Goal: Task Accomplishment & Management: Manage account settings

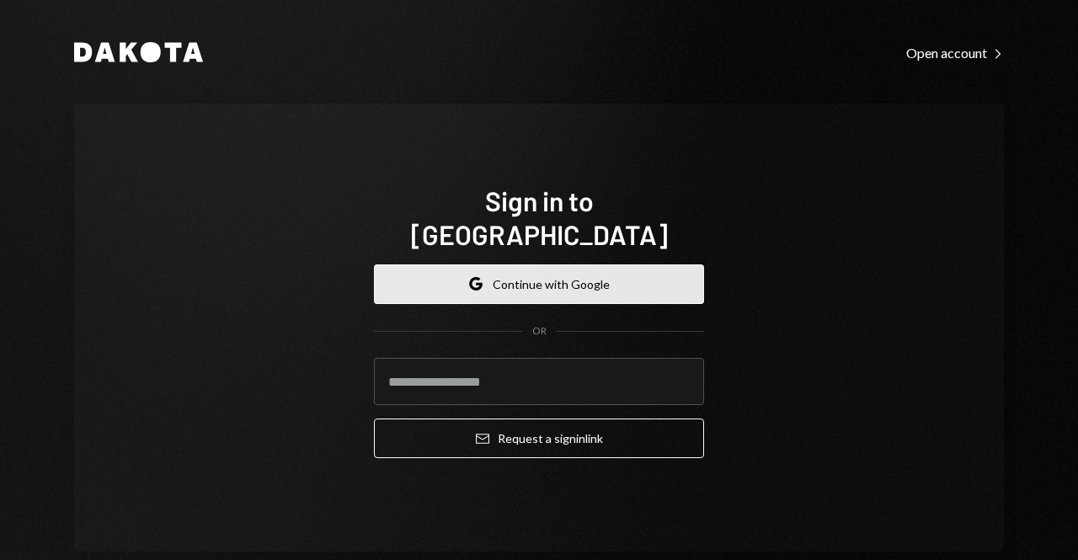
click at [479, 272] on button "Google Continue with Google" at bounding box center [539, 284] width 330 height 40
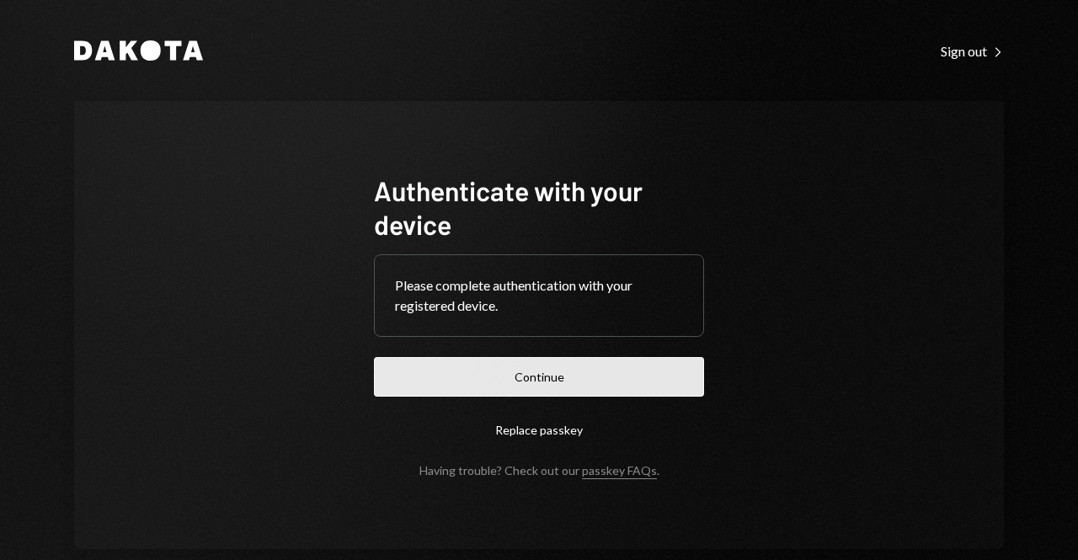
click at [509, 376] on button "Continue" at bounding box center [539, 377] width 330 height 40
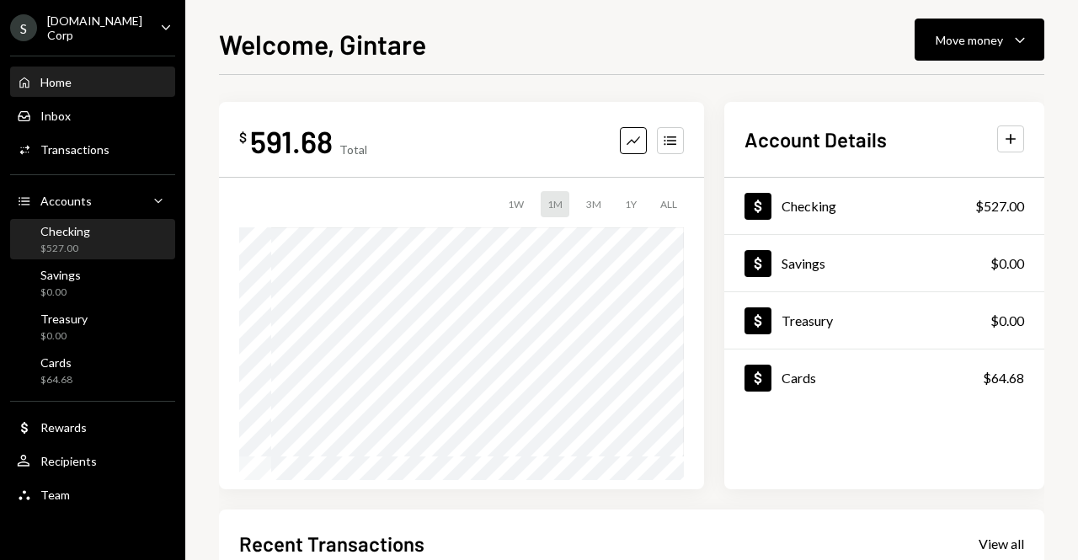
click at [96, 238] on div "Checking $527.00" at bounding box center [93, 240] width 152 height 32
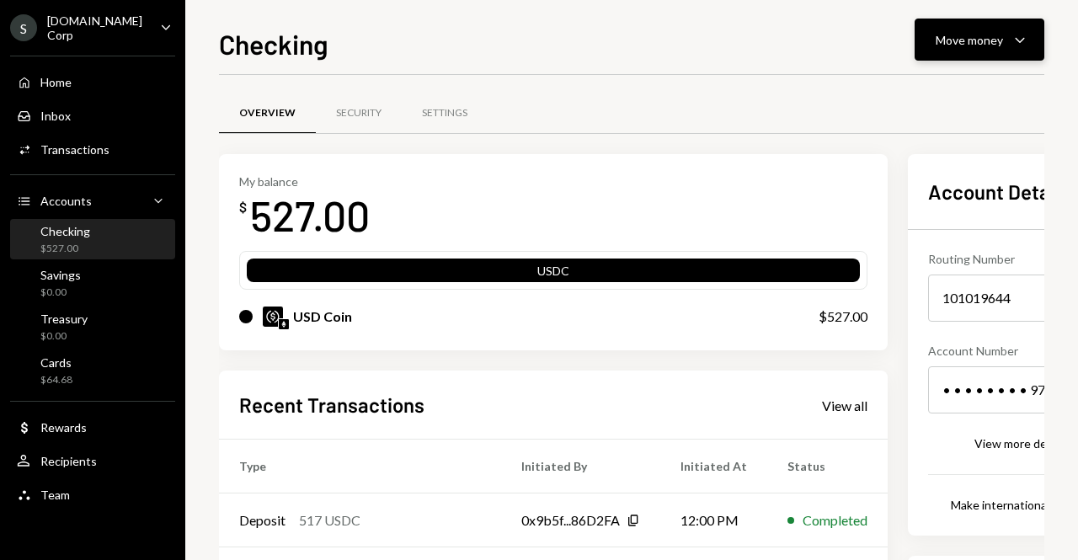
click at [978, 33] on div "Move money" at bounding box center [969, 40] width 67 height 18
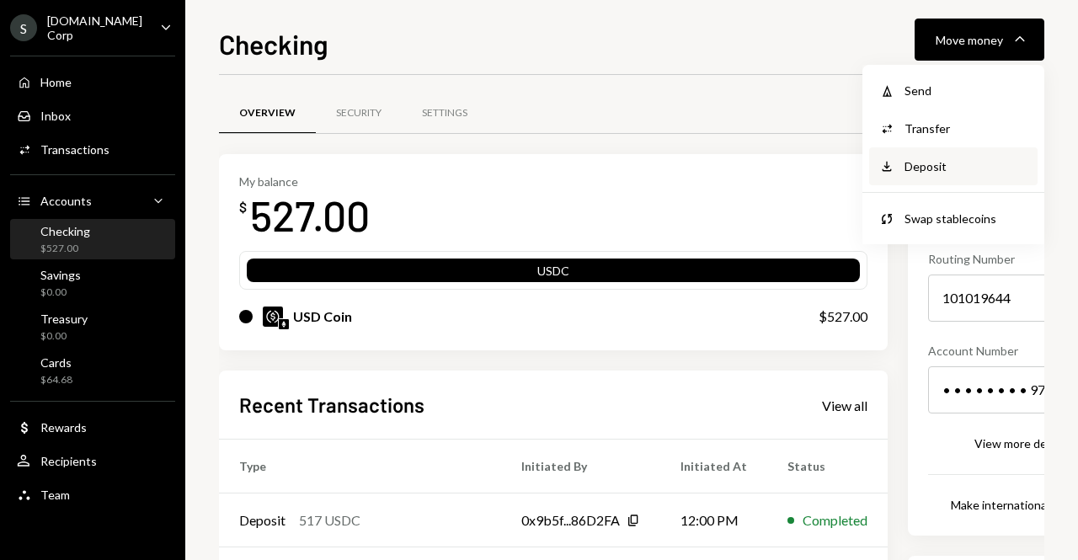
click at [929, 165] on div "Deposit" at bounding box center [965, 166] width 123 height 18
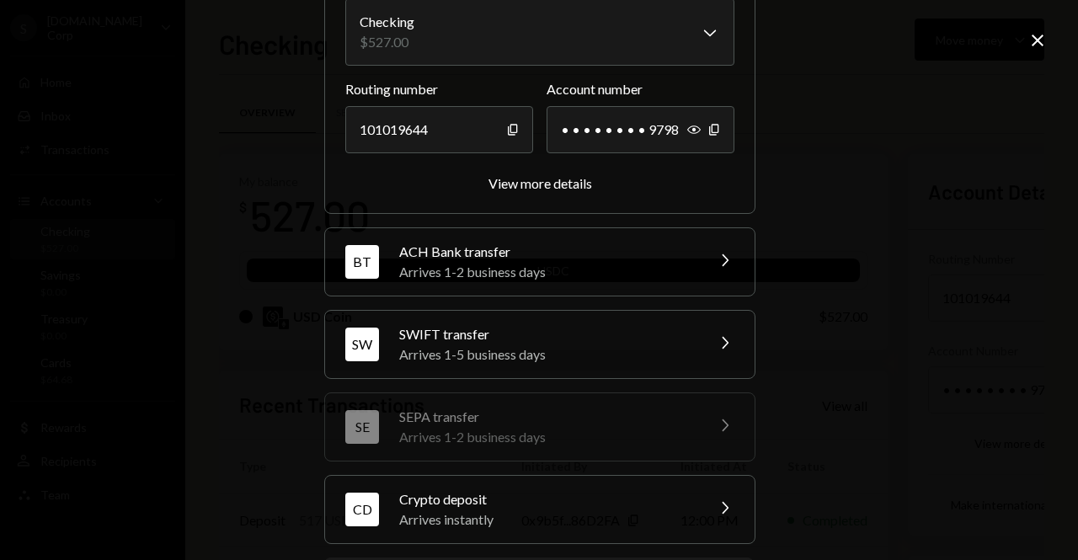
scroll to position [260, 0]
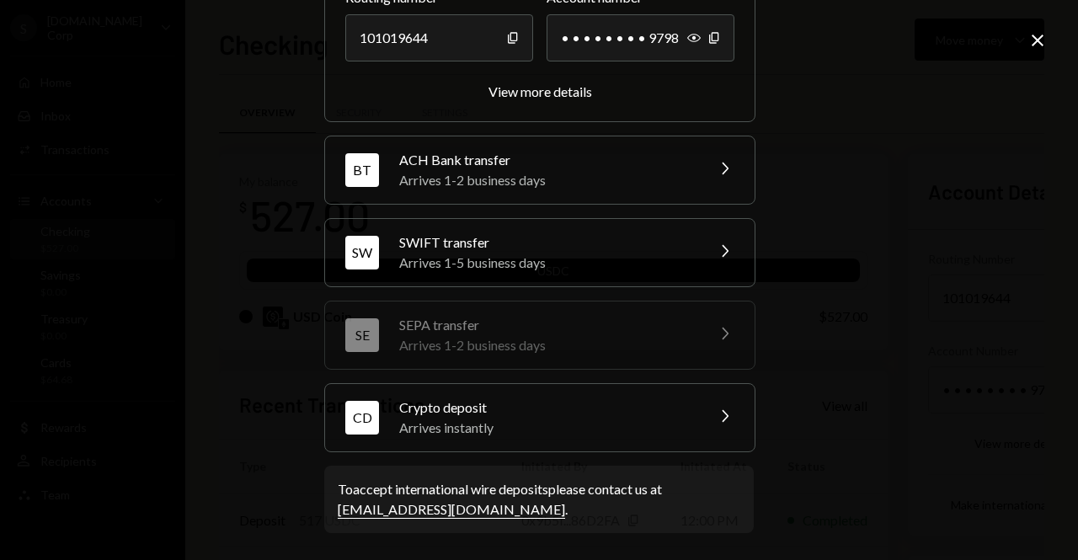
click at [498, 420] on div "Arrives instantly" at bounding box center [546, 428] width 295 height 20
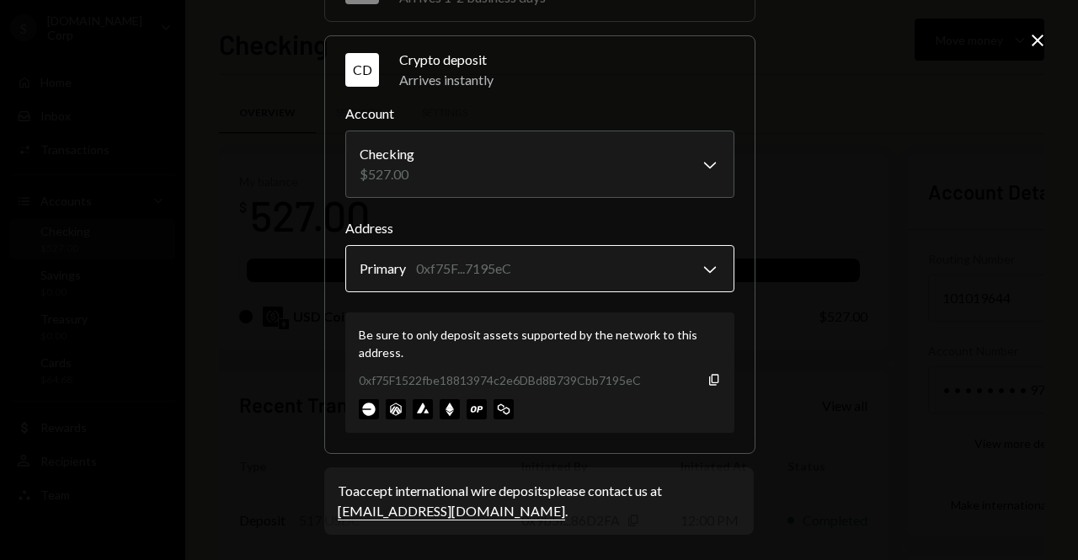
scroll to position [367, 0]
click at [712, 378] on icon "Copy" at bounding box center [713, 378] width 13 height 13
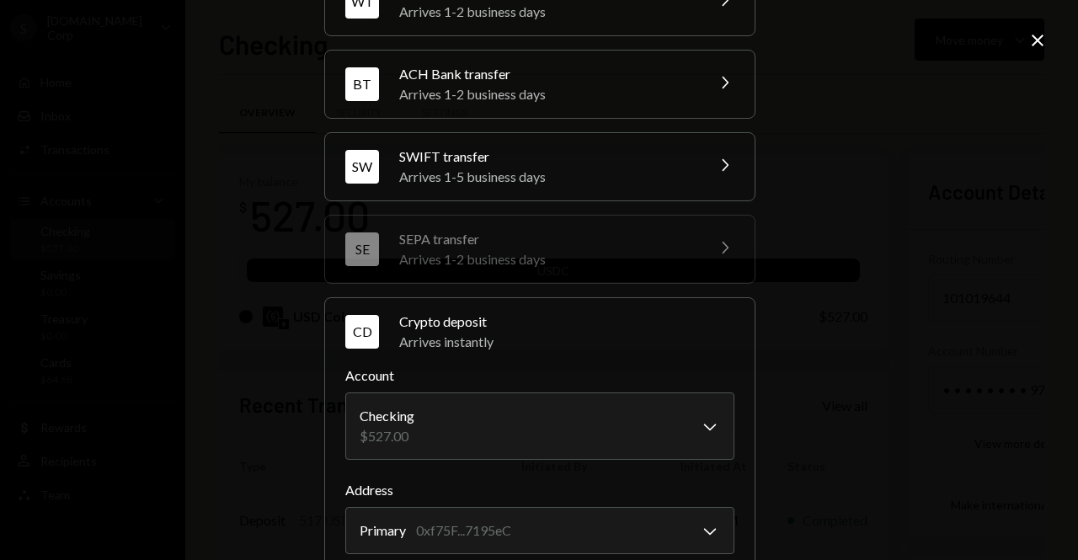
scroll to position [0, 0]
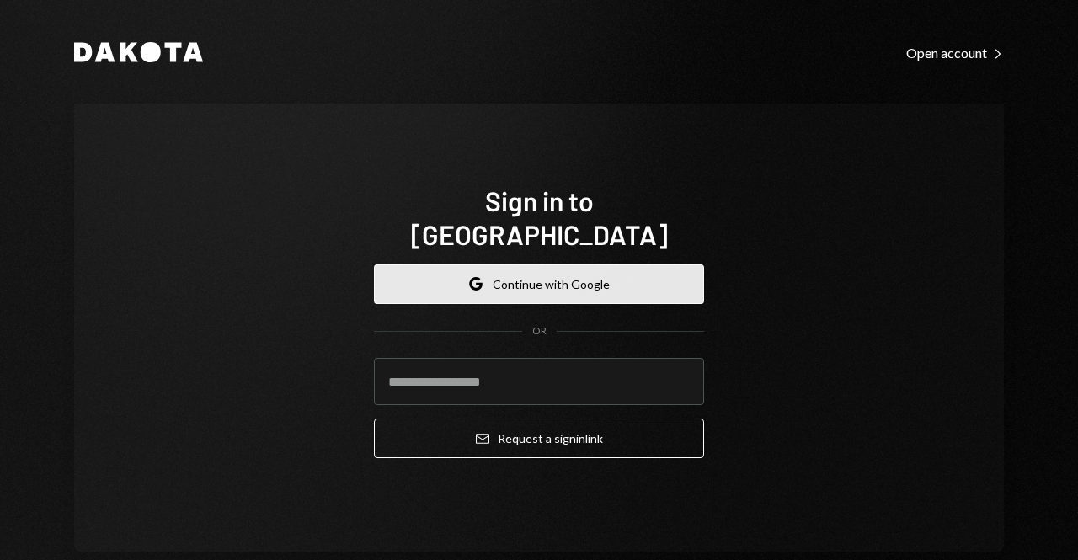
click at [540, 274] on button "Google Continue with Google" at bounding box center [539, 284] width 330 height 40
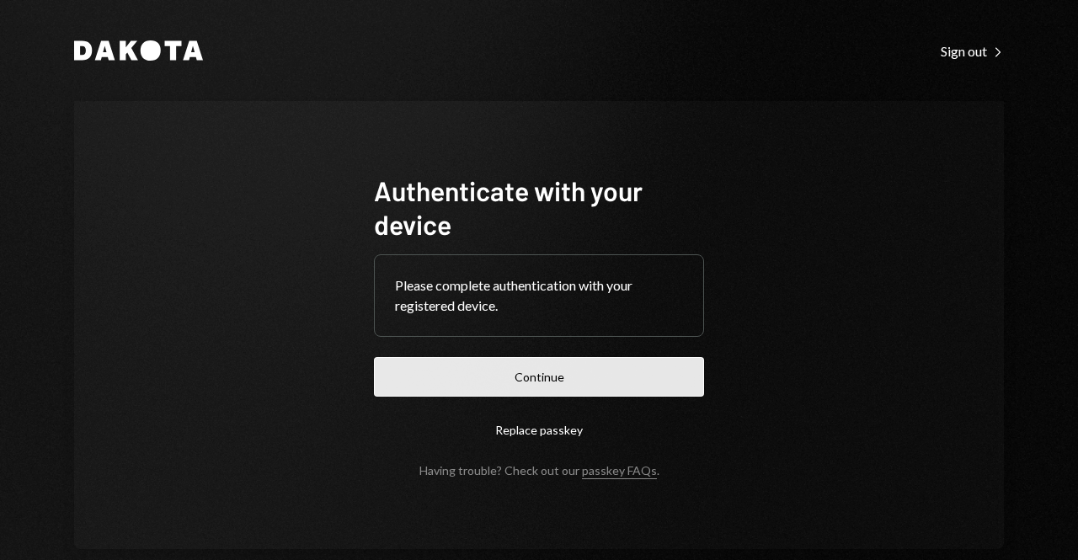
click at [518, 377] on button "Continue" at bounding box center [539, 377] width 330 height 40
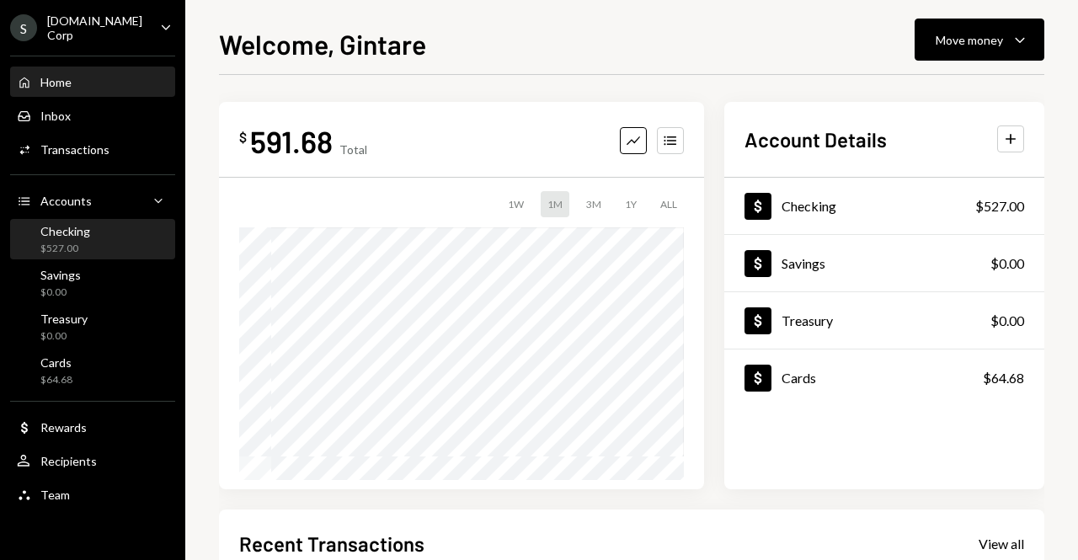
click at [75, 233] on div "Checking" at bounding box center [65, 231] width 50 height 14
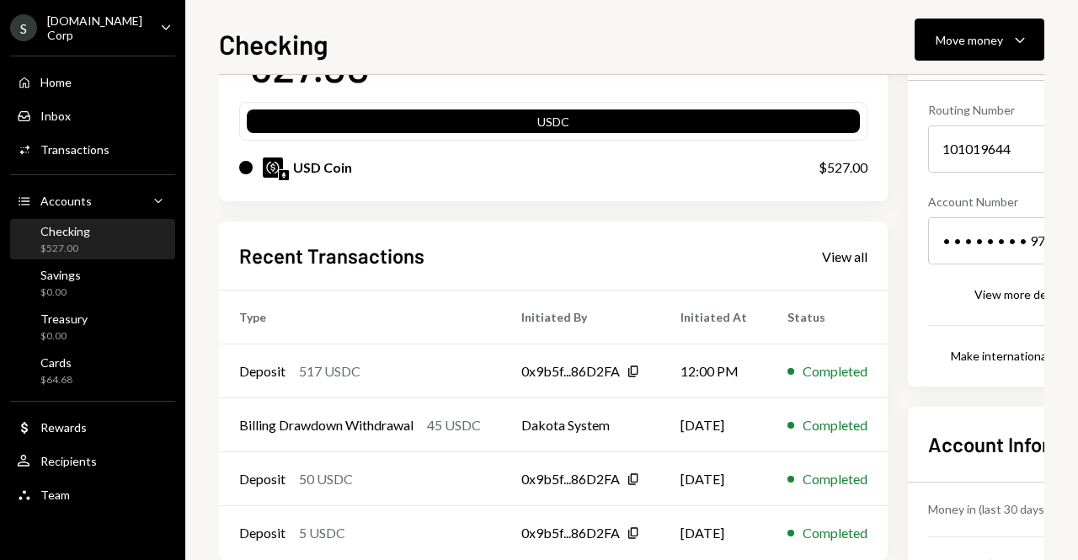
scroll to position [253, 0]
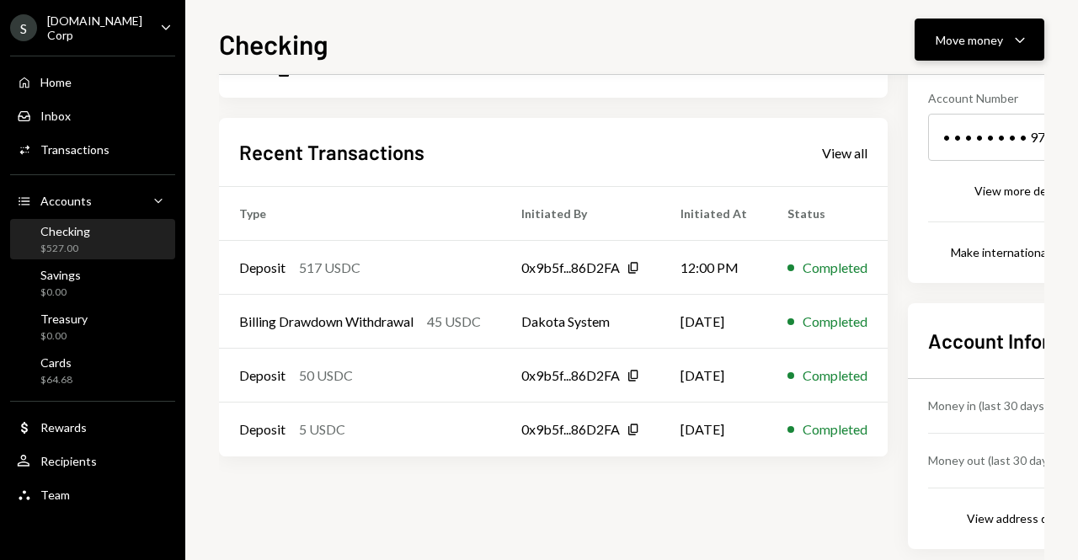
click at [973, 23] on button "Move money Caret Down" at bounding box center [980, 40] width 130 height 42
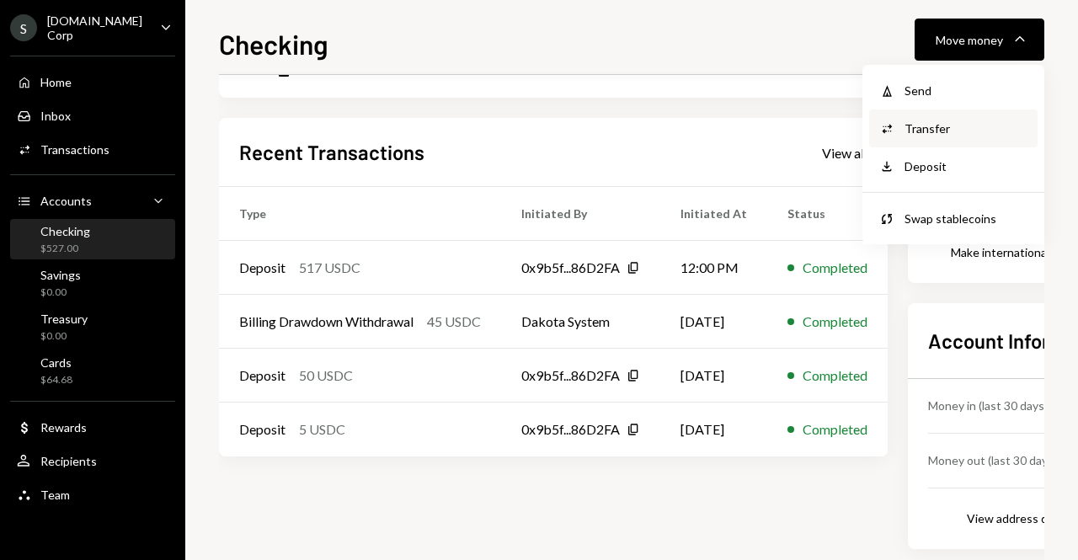
click at [941, 126] on div "Transfer" at bounding box center [965, 129] width 123 height 18
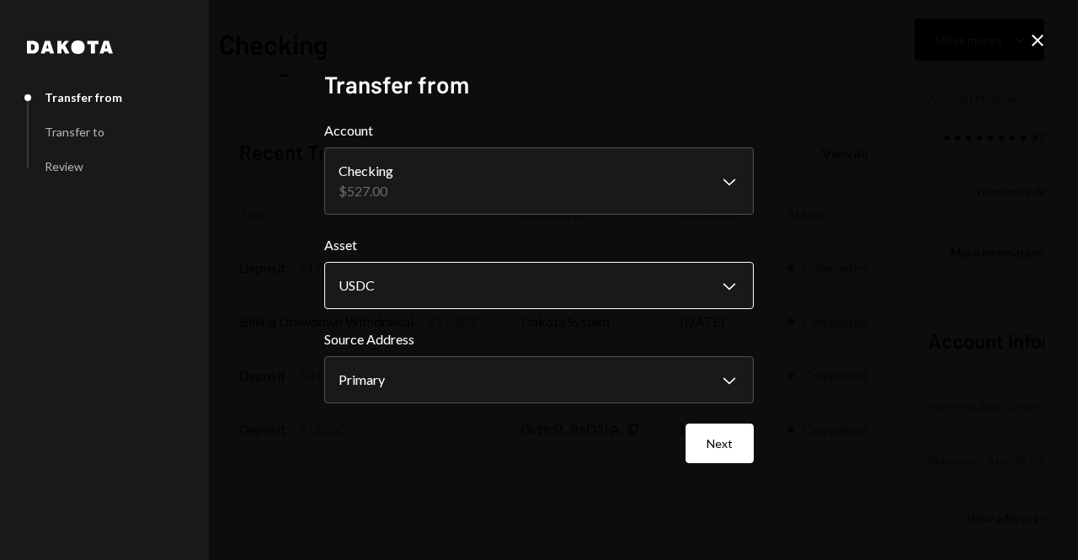
click at [471, 294] on body "S [DOMAIN_NAME] Corp Caret Down Home Home Inbox Inbox Activities Transactions A…" at bounding box center [539, 280] width 1078 height 560
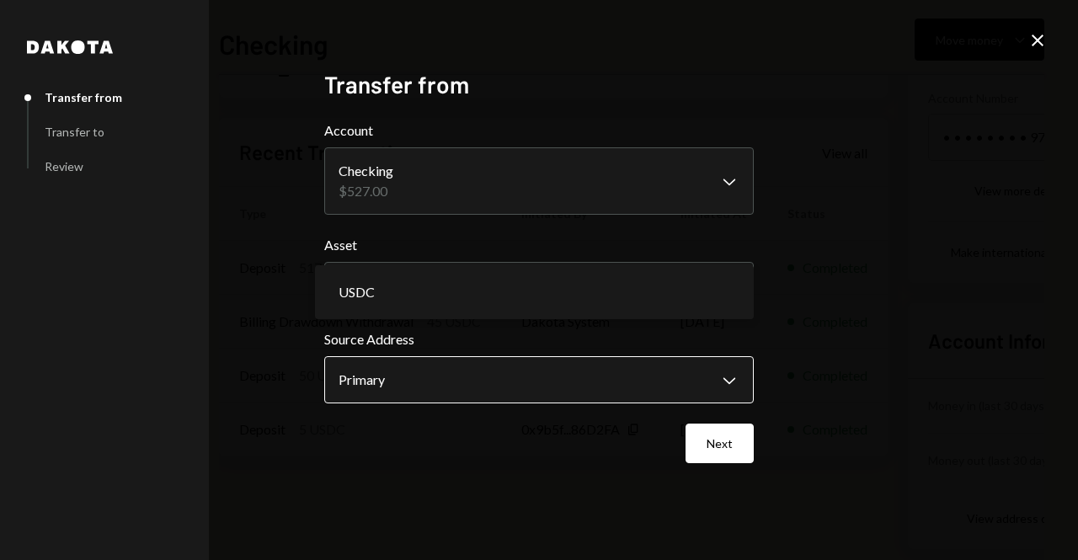
click at [462, 382] on body "S [DOMAIN_NAME] Corp Caret Down Home Home Inbox Inbox Activities Transactions A…" at bounding box center [539, 280] width 1078 height 560
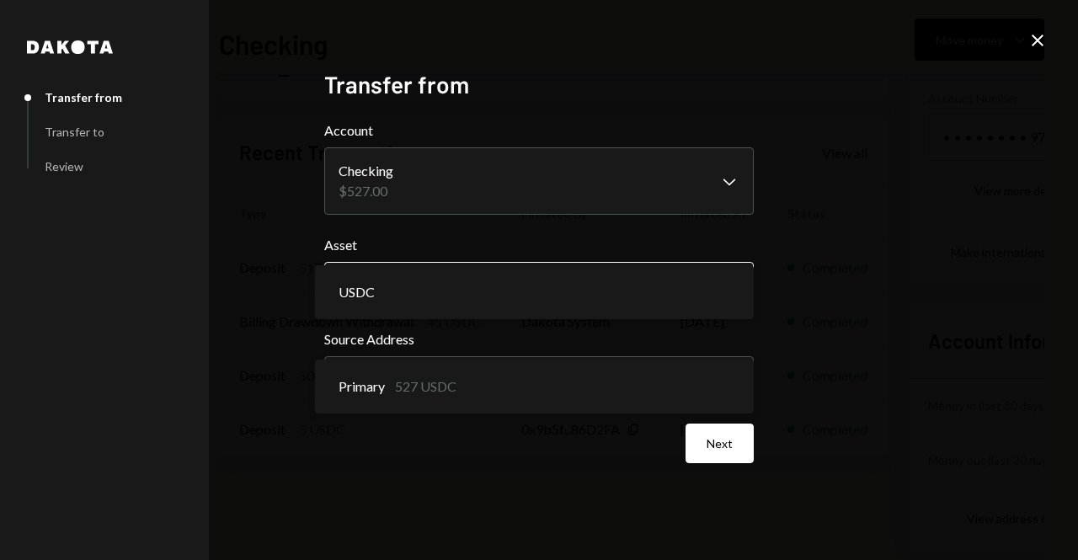
click at [576, 290] on body "S [DOMAIN_NAME] Corp Caret Down Home Home Inbox Inbox Activities Transactions A…" at bounding box center [539, 280] width 1078 height 560
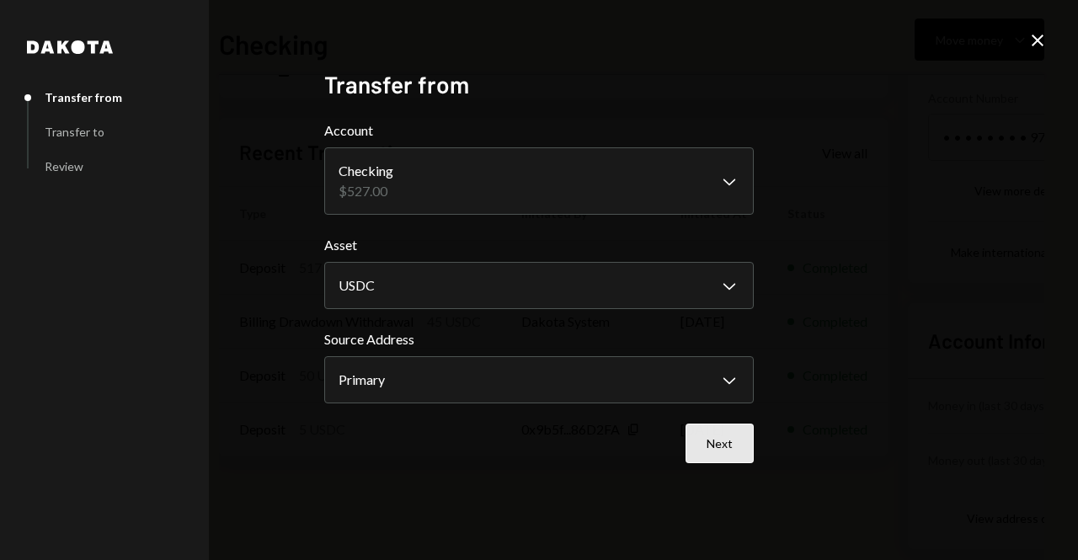
click at [738, 442] on button "Next" at bounding box center [719, 444] width 68 height 40
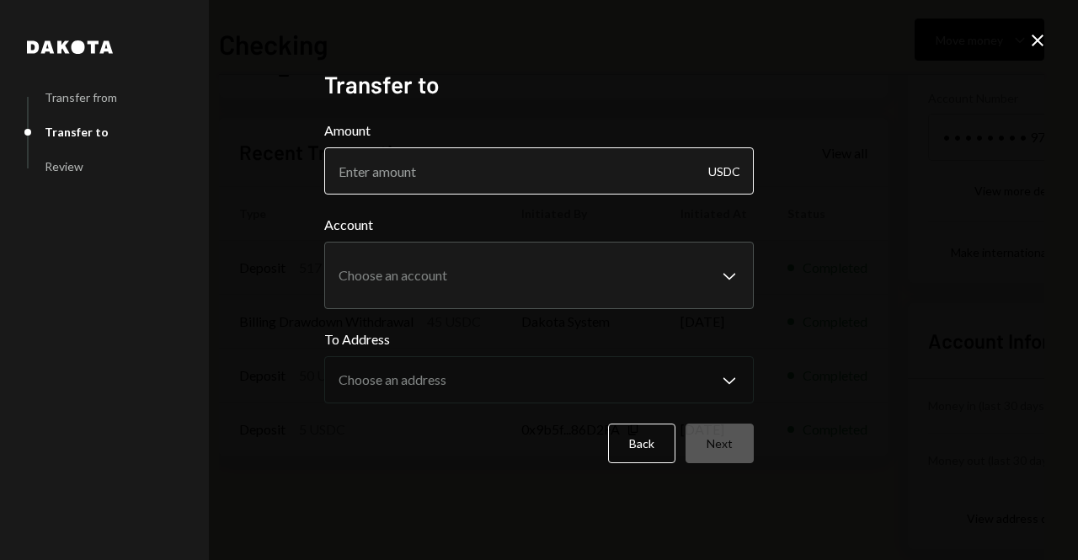
click at [504, 184] on input "Amount" at bounding box center [538, 170] width 429 height 47
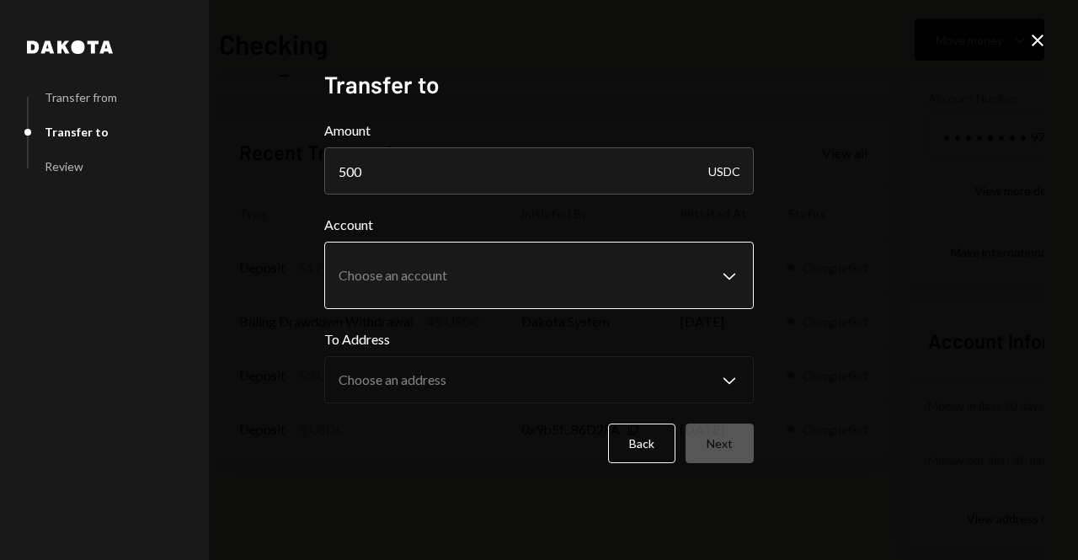
type input "500"
click at [499, 263] on body "S [DOMAIN_NAME] Corp Caret Down Home Home Inbox Inbox Activities Transactions A…" at bounding box center [539, 280] width 1078 height 560
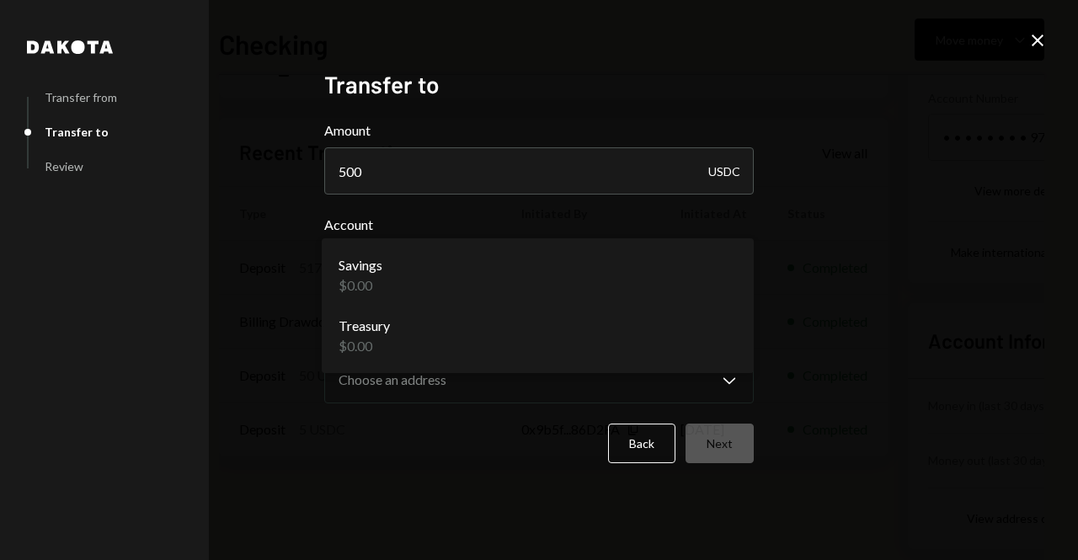
click at [1038, 47] on icon "Close" at bounding box center [1037, 40] width 20 height 20
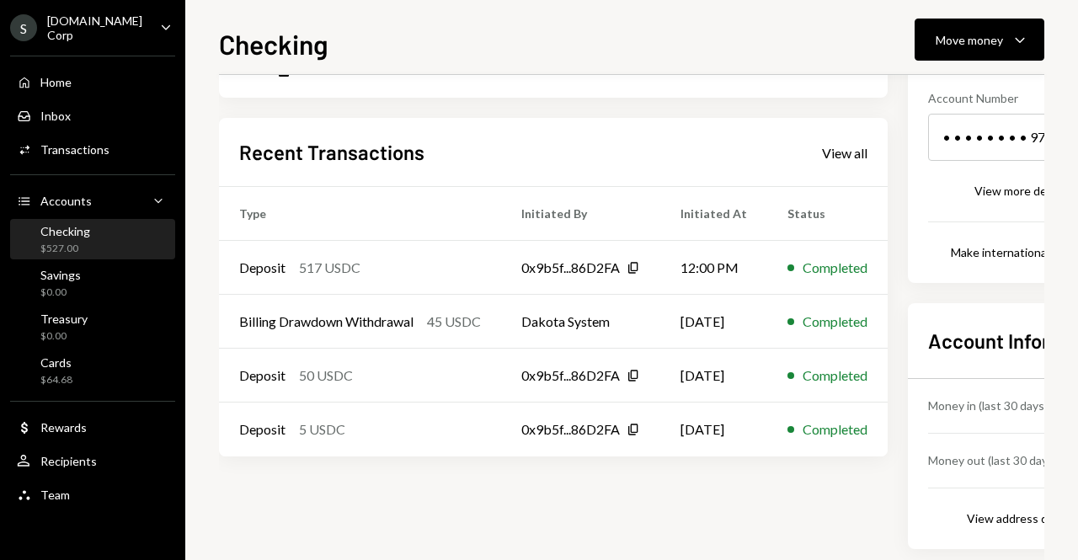
click at [84, 227] on div "Checking" at bounding box center [65, 231] width 50 height 14
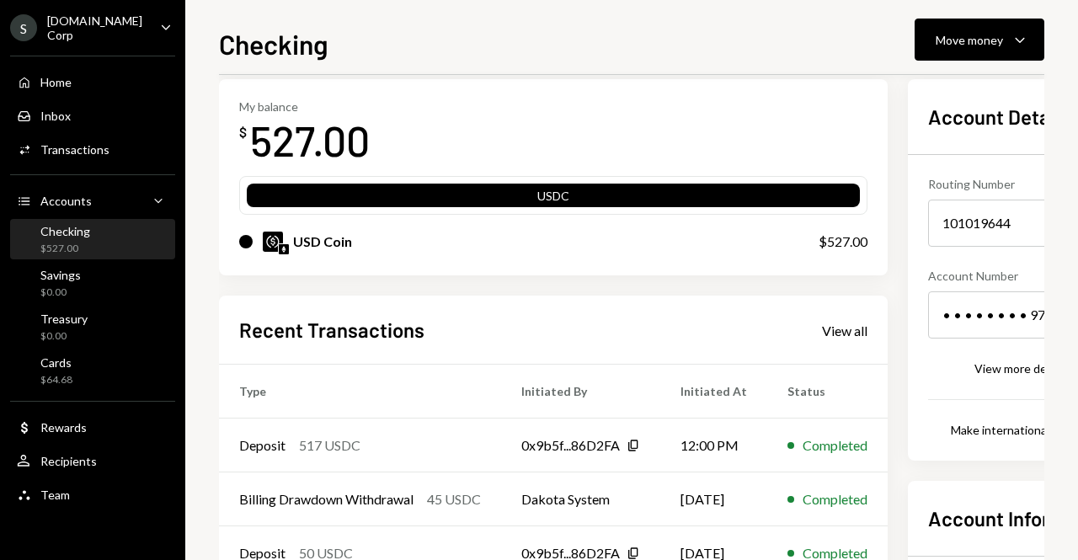
scroll to position [0, 0]
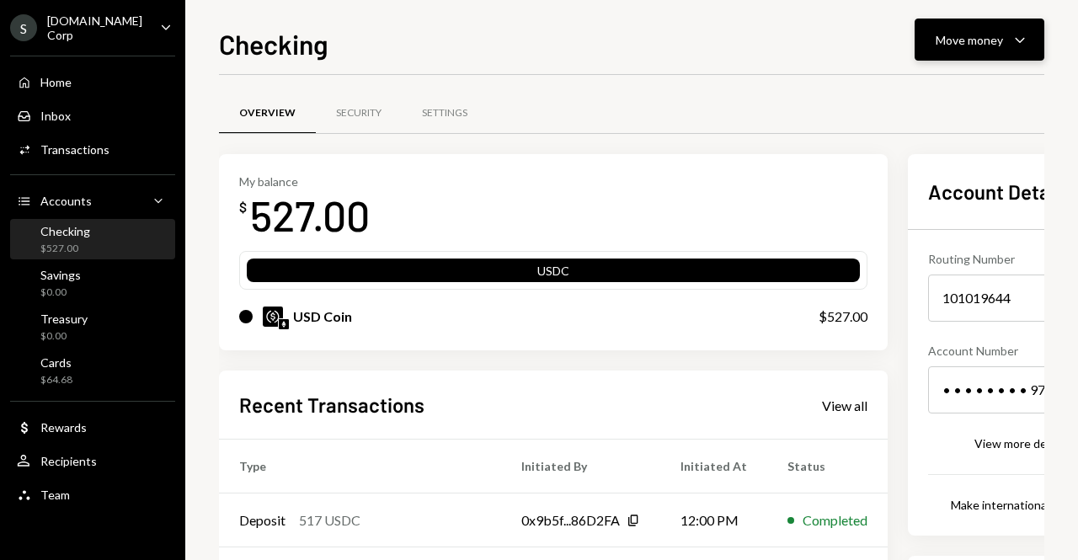
click at [1022, 32] on icon "Caret Down" at bounding box center [1020, 39] width 20 height 20
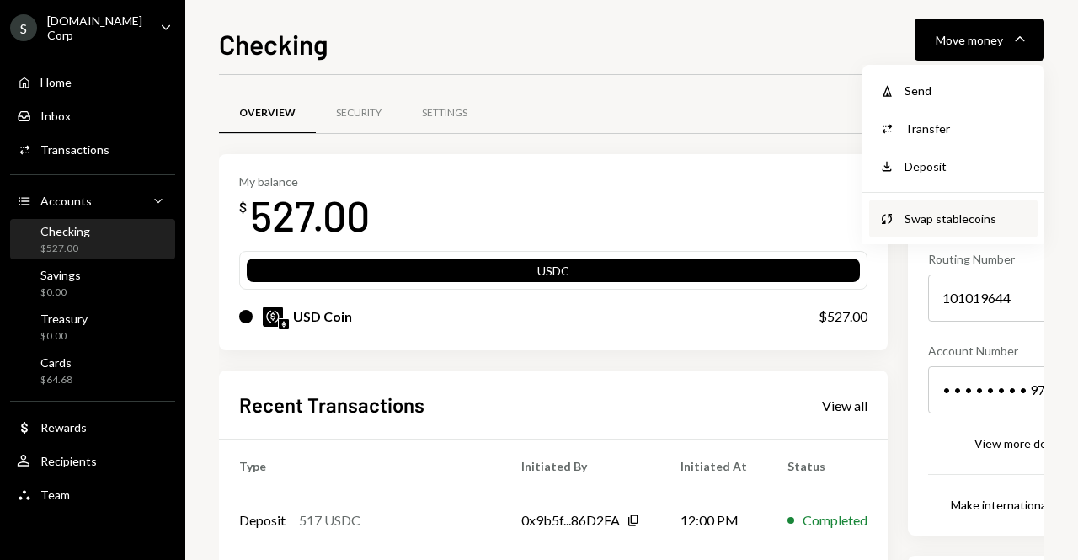
click at [978, 212] on div "Swap stablecoins" at bounding box center [965, 219] width 123 height 18
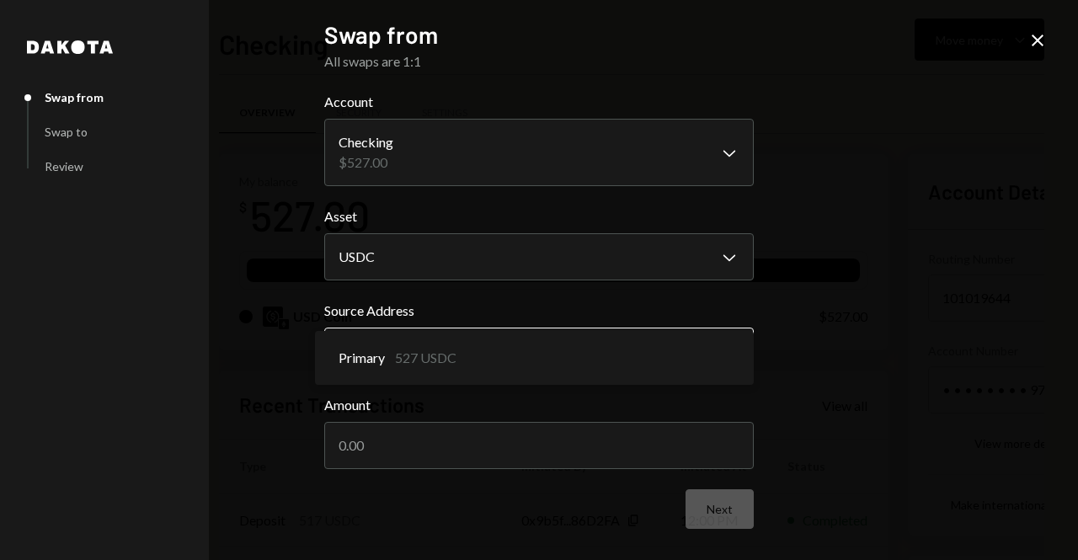
click at [461, 352] on body "S [DOMAIN_NAME] Corp Caret Down Home Home Inbox Inbox Activities Transactions A…" at bounding box center [539, 280] width 1078 height 560
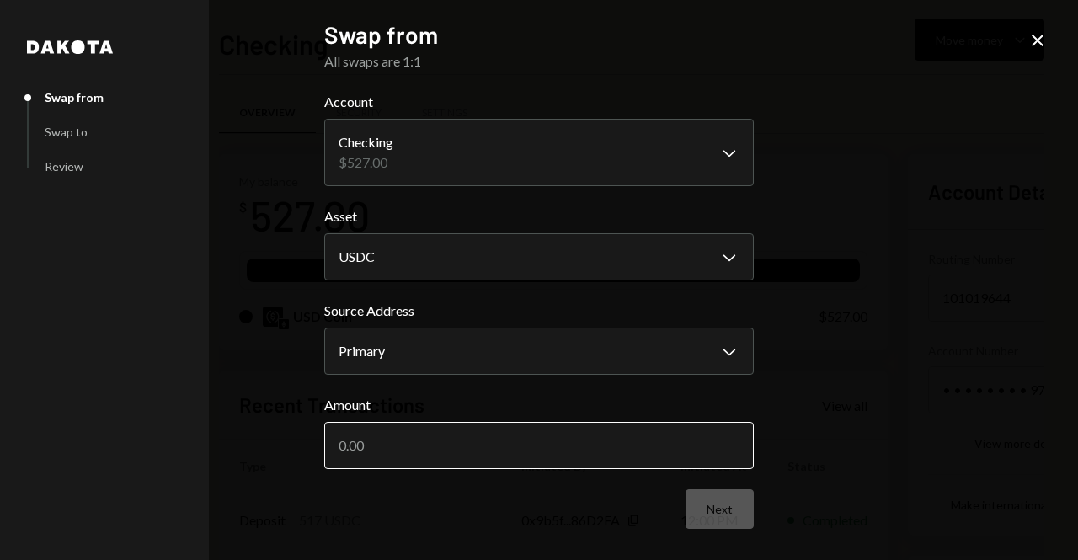
click at [568, 452] on input "Amount" at bounding box center [538, 445] width 429 height 47
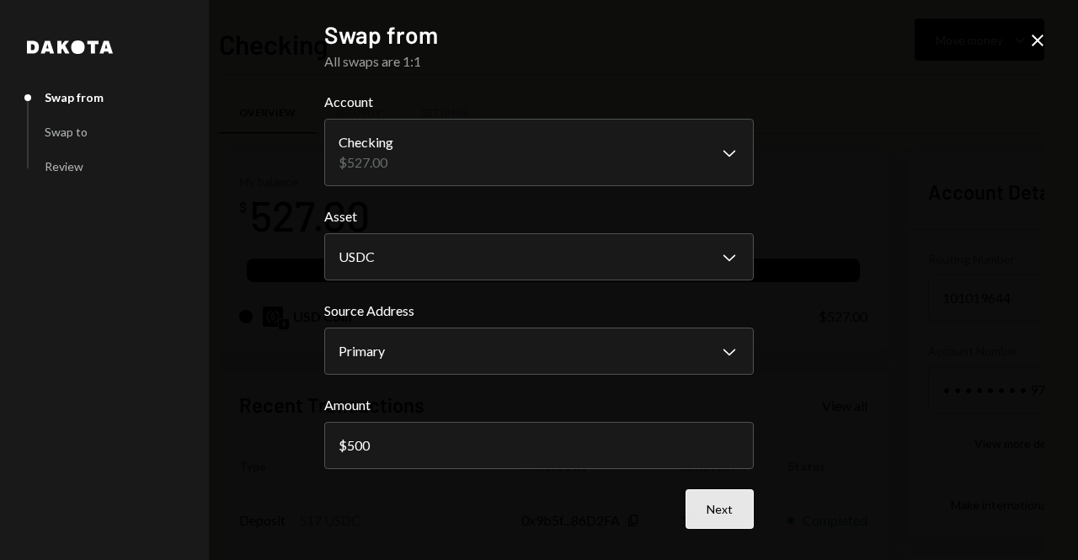
type input "500"
click at [707, 514] on button "Next" at bounding box center [719, 509] width 68 height 40
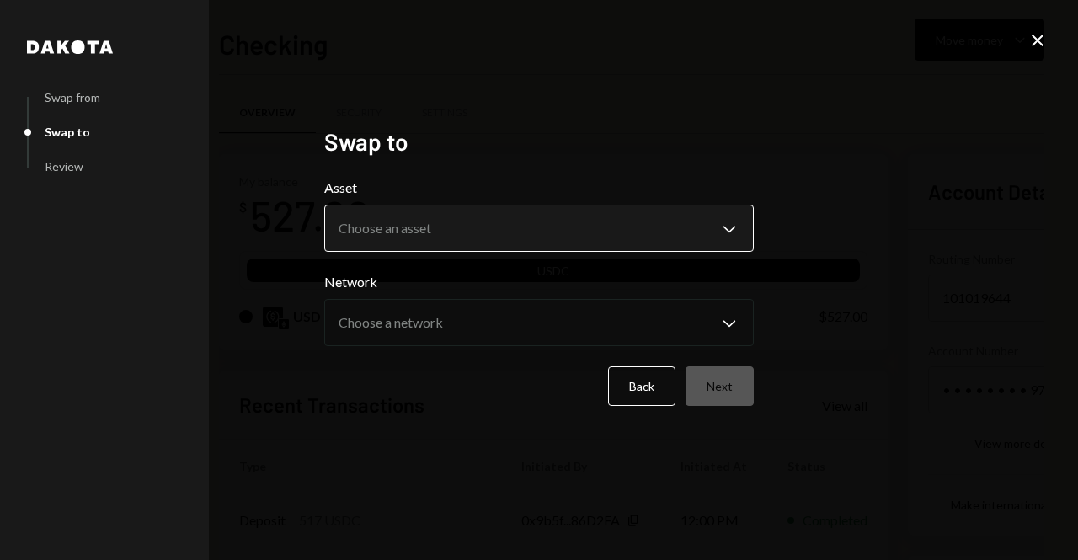
click at [522, 235] on body "S [DOMAIN_NAME] Corp Caret Down Home Home Inbox Inbox Activities Transactions A…" at bounding box center [539, 280] width 1078 height 560
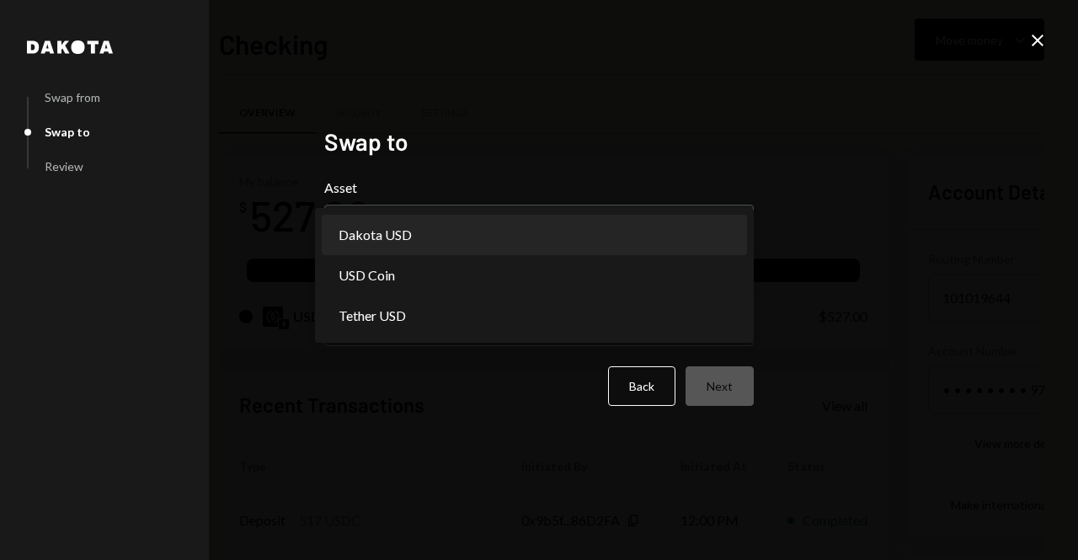
select select "*****"
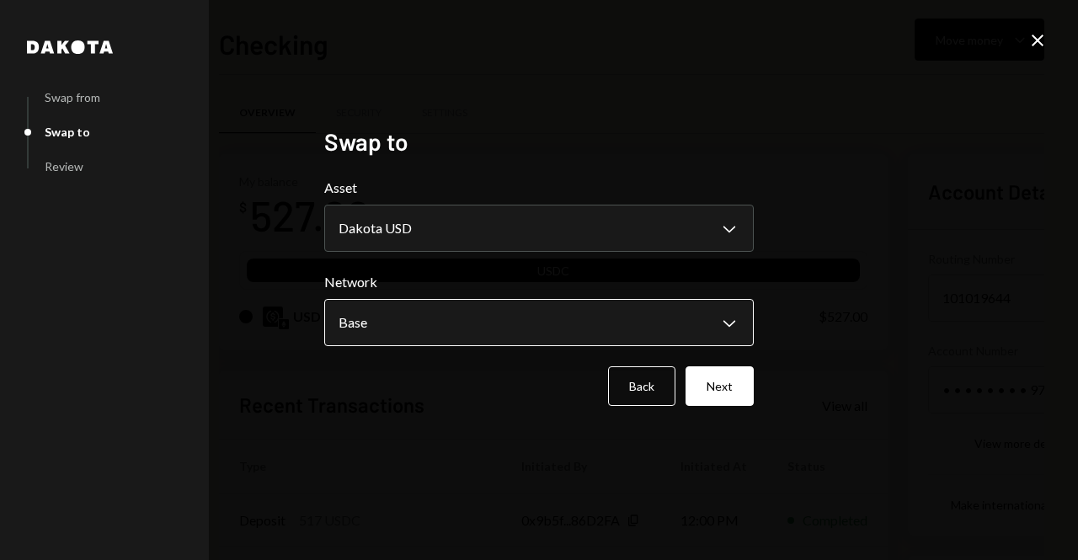
click at [607, 326] on body "S [DOMAIN_NAME] Corp Caret Down Home Home Inbox Inbox Activities Transactions A…" at bounding box center [539, 280] width 1078 height 560
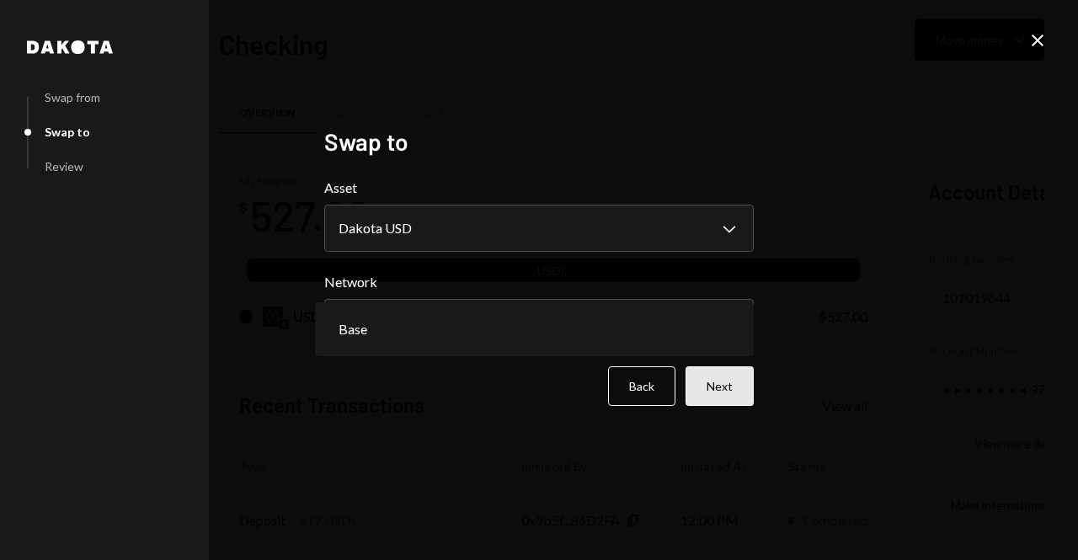
click at [742, 392] on button "Next" at bounding box center [719, 386] width 68 height 40
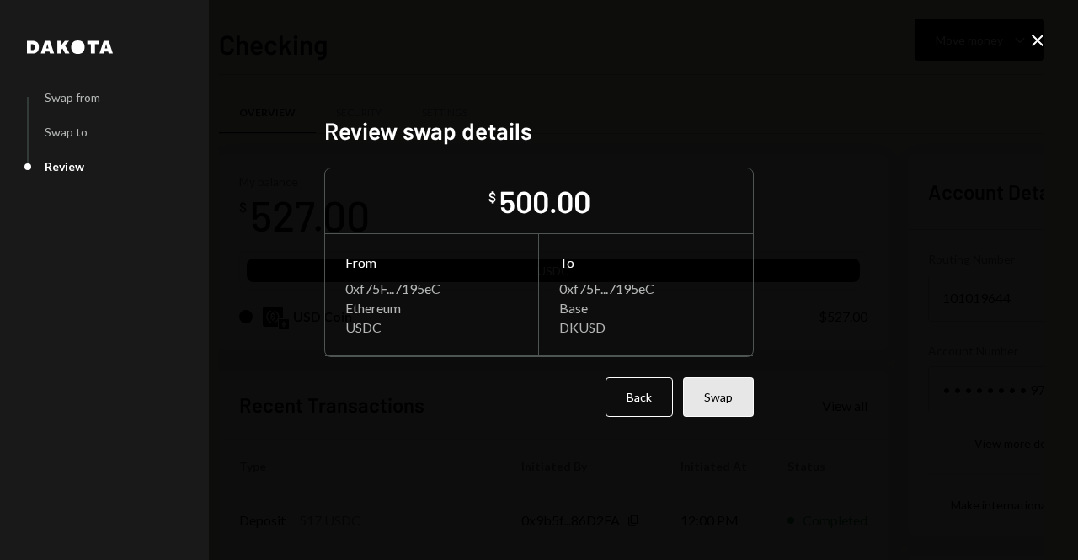
click at [718, 401] on button "Swap" at bounding box center [718, 397] width 71 height 40
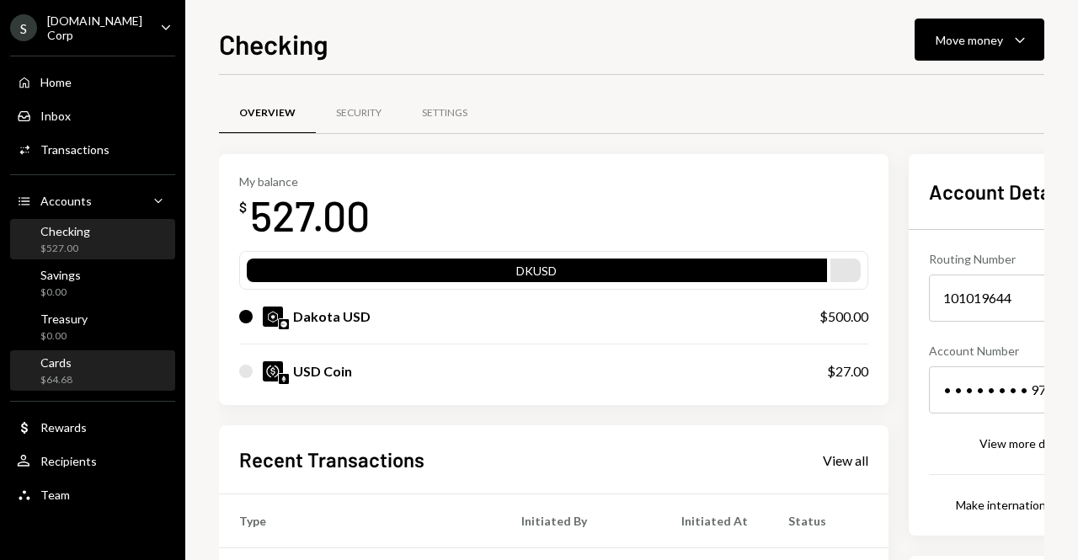
click at [99, 371] on div "Cards $64.68" at bounding box center [93, 371] width 152 height 32
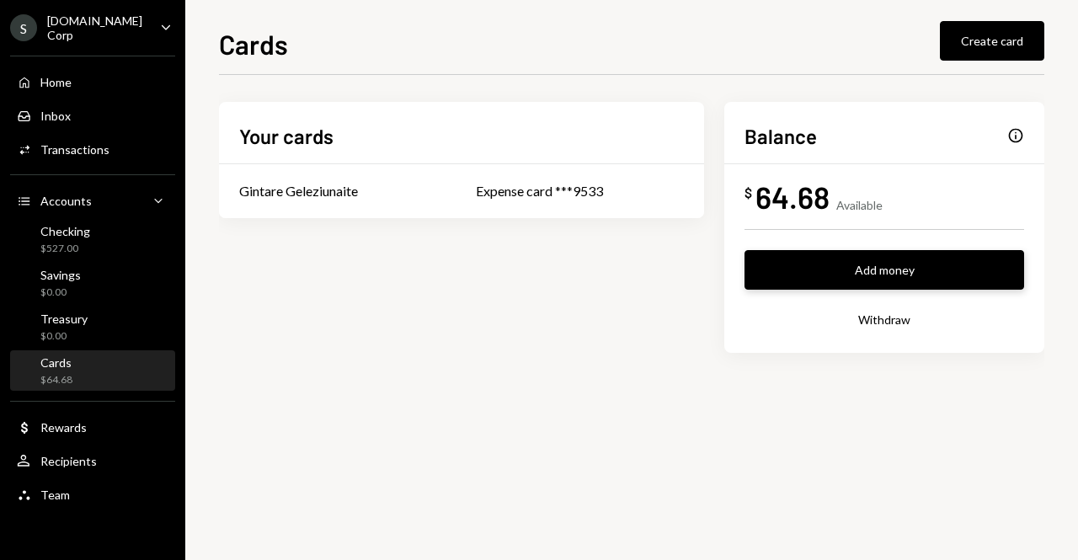
click at [877, 273] on button "Add money" at bounding box center [884, 270] width 280 height 40
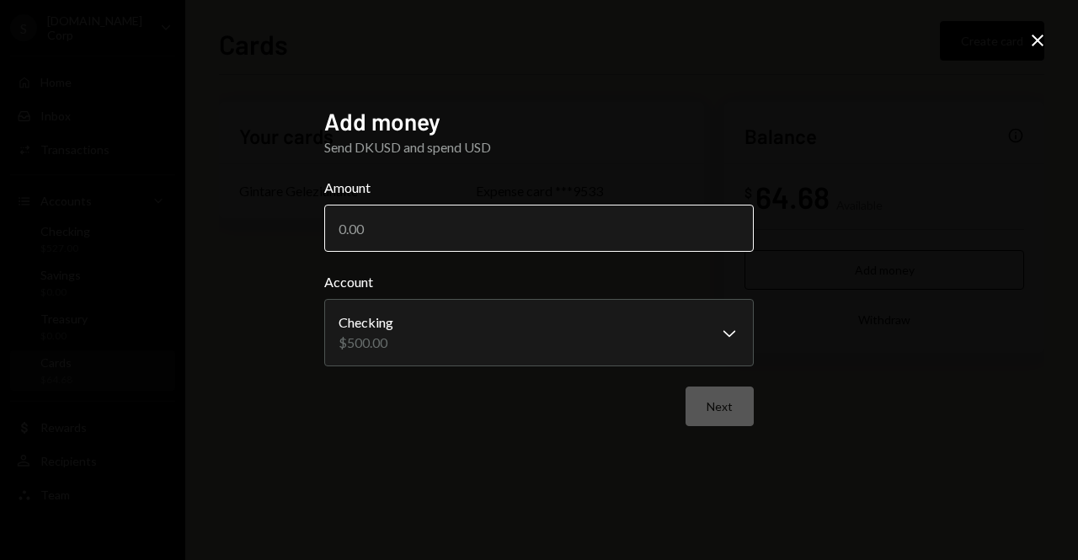
click at [486, 241] on input "Amount" at bounding box center [538, 228] width 429 height 47
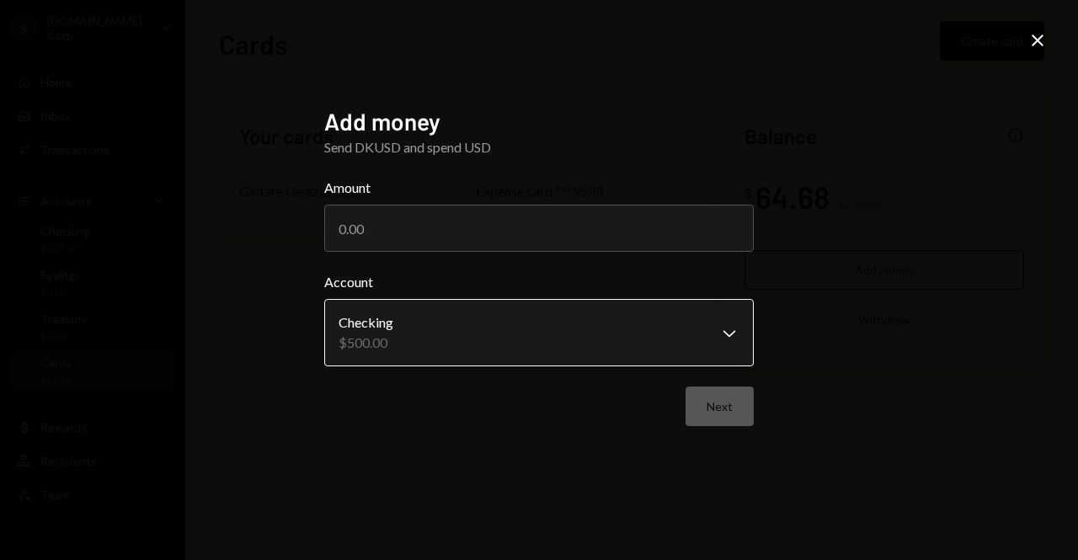
click at [691, 333] on body "**********" at bounding box center [539, 280] width 1078 height 560
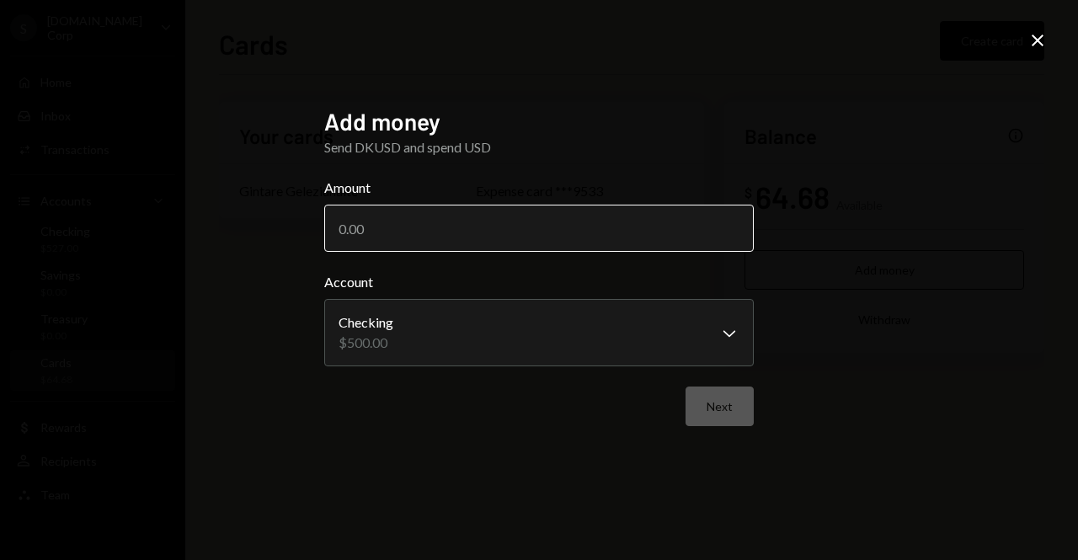
click at [478, 238] on input "Amount" at bounding box center [538, 228] width 429 height 47
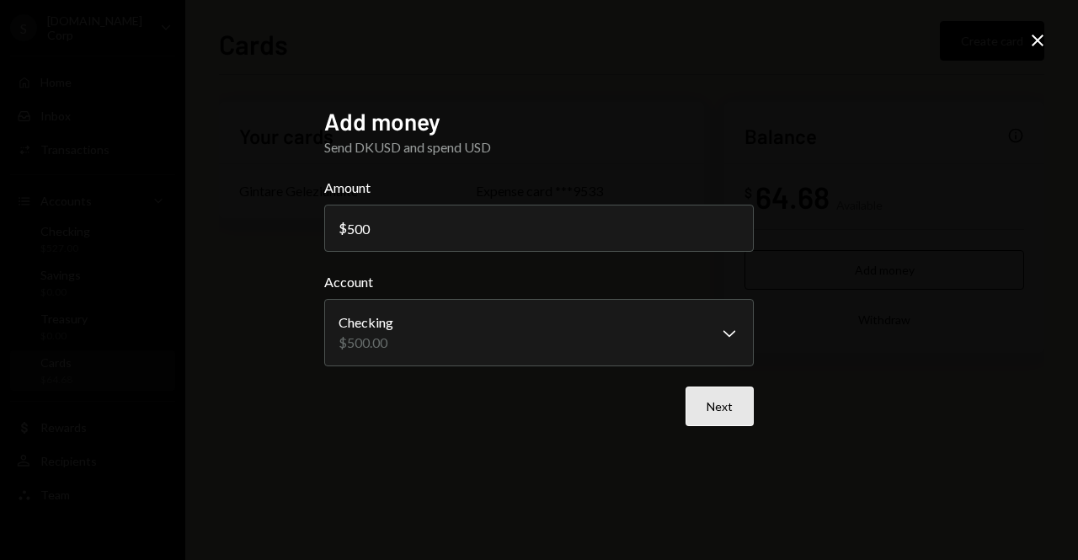
type input "500"
click at [698, 392] on button "Next" at bounding box center [719, 407] width 68 height 40
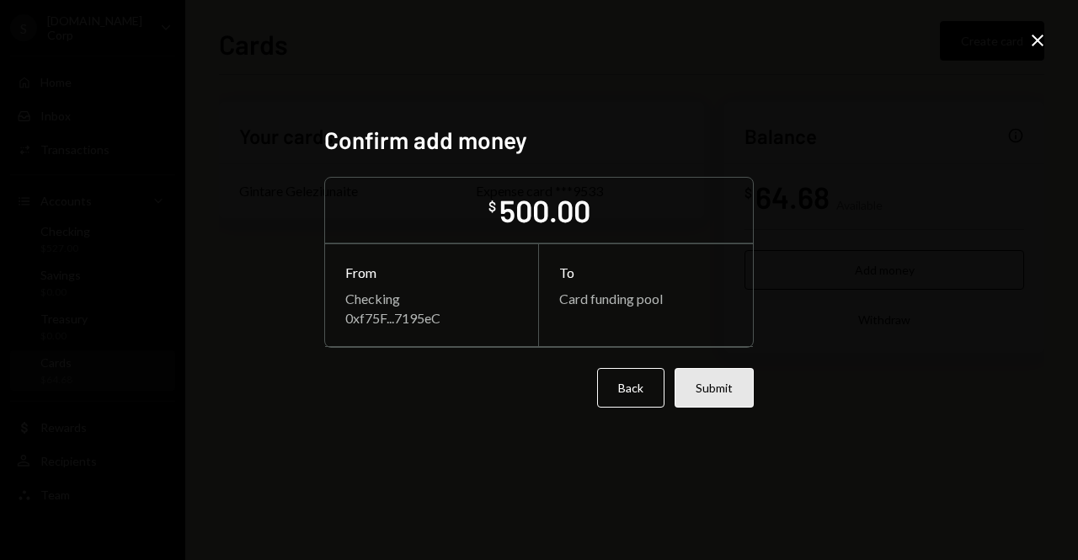
click at [698, 377] on button "Submit" at bounding box center [714, 388] width 79 height 40
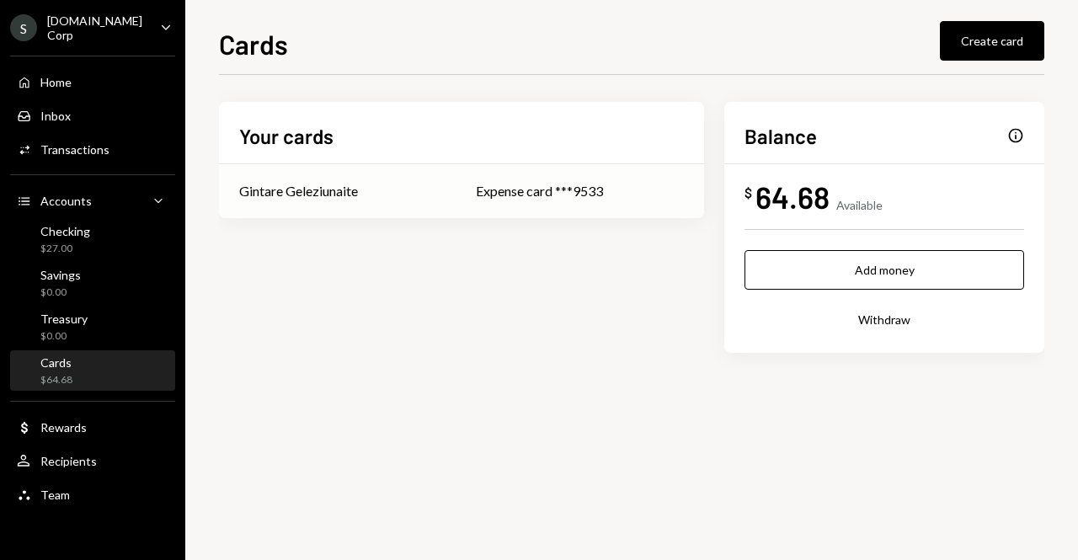
click at [515, 182] on div "Expense card ***9533" at bounding box center [580, 191] width 208 height 20
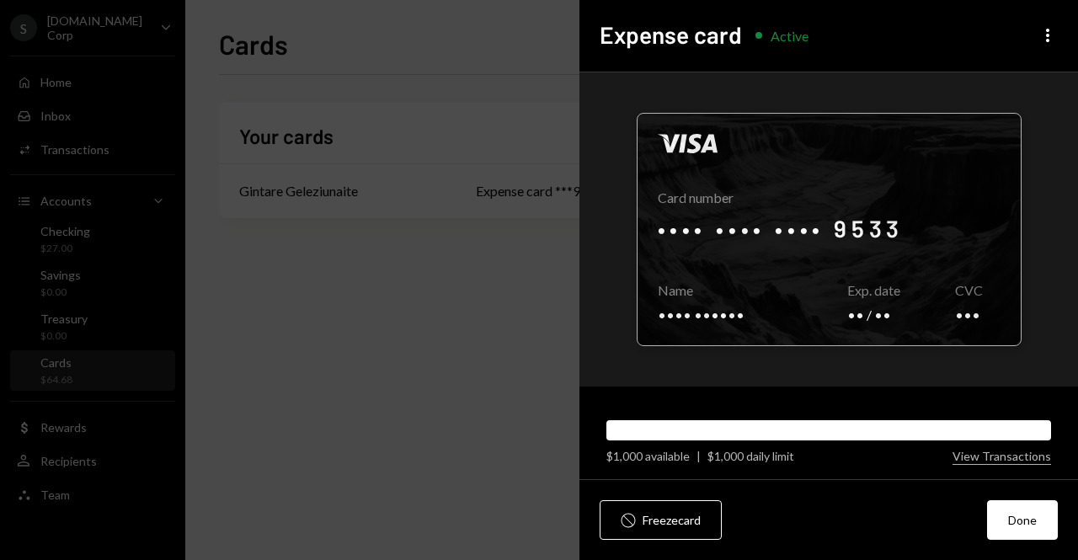
click at [941, 314] on div at bounding box center [828, 230] width 383 height 232
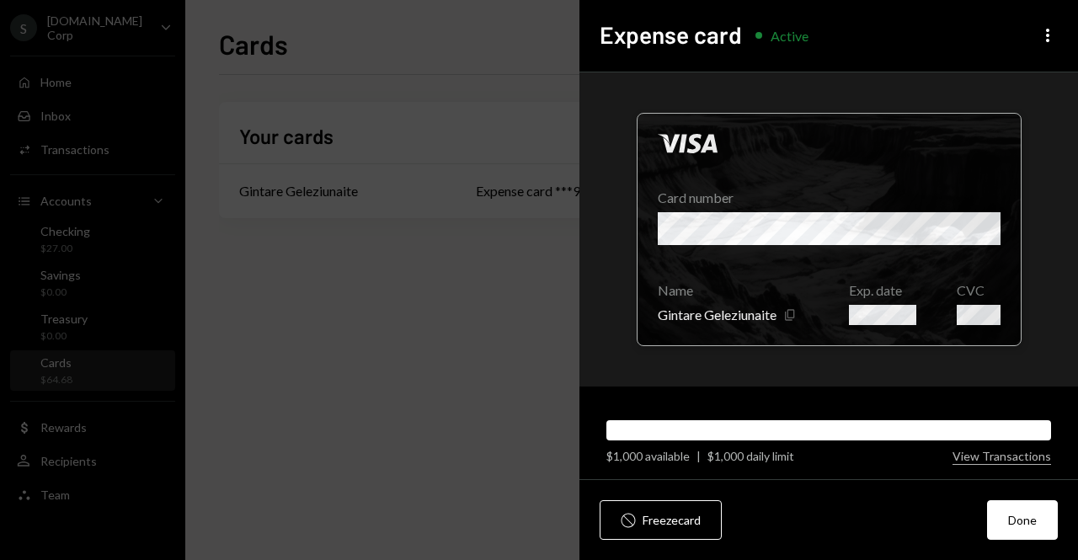
click at [792, 312] on icon "Copy" at bounding box center [789, 314] width 13 height 13
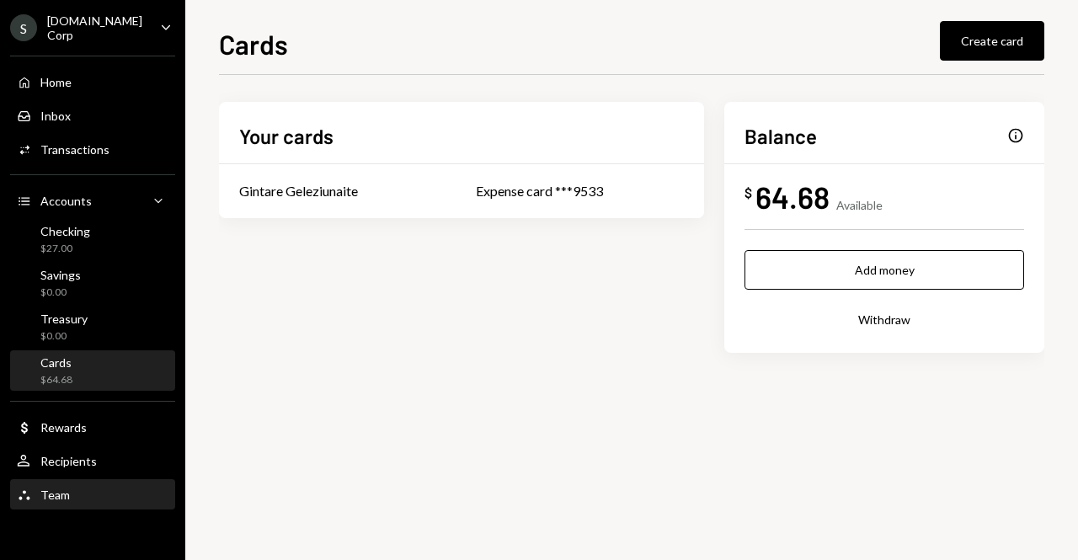
click at [89, 506] on div "Team Team" at bounding box center [93, 495] width 152 height 29
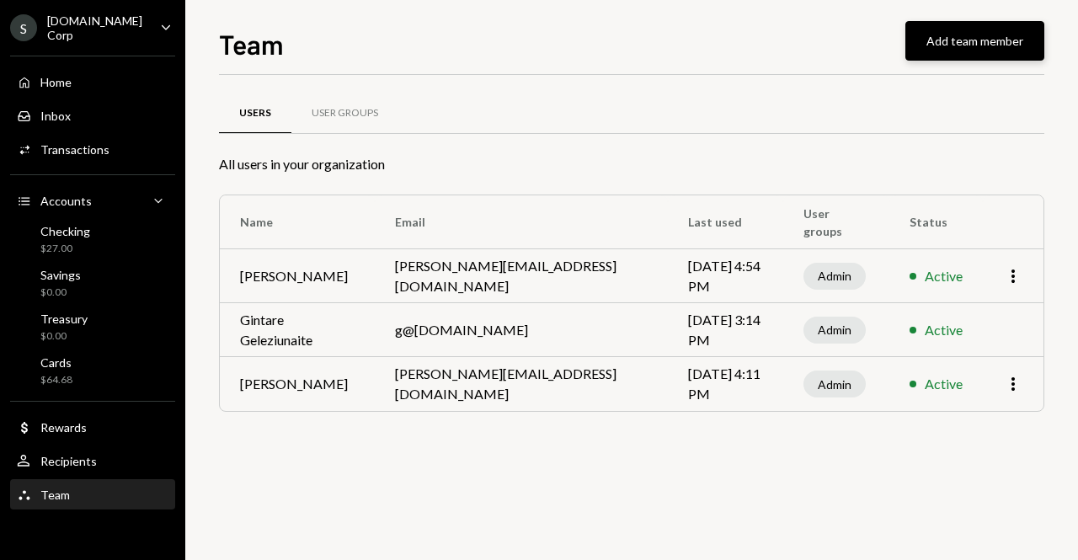
click at [992, 40] on button "Add team member" at bounding box center [974, 41] width 139 height 40
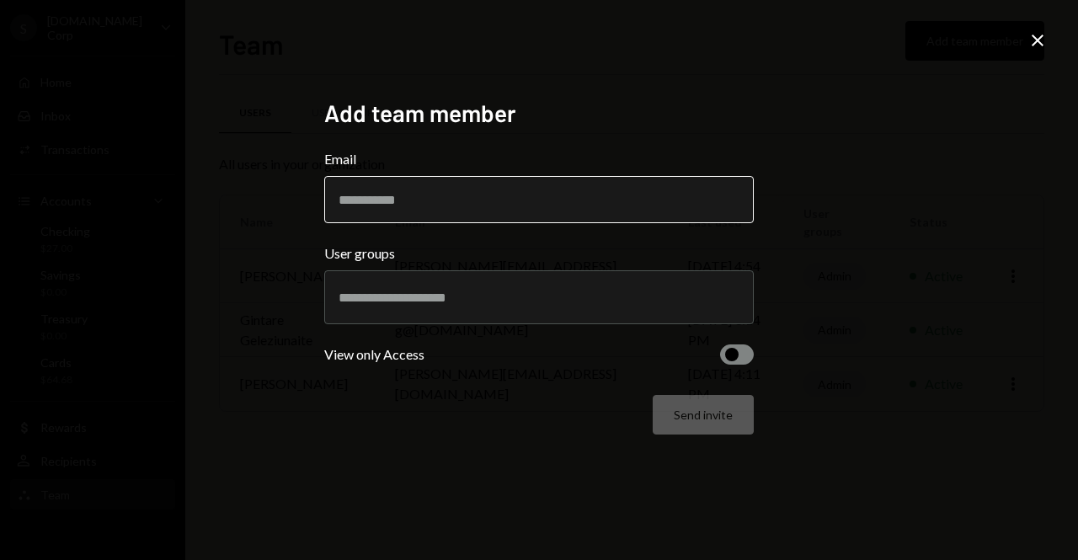
click at [456, 212] on input "Email" at bounding box center [538, 199] width 429 height 47
type input "**********"
paste input "**********"
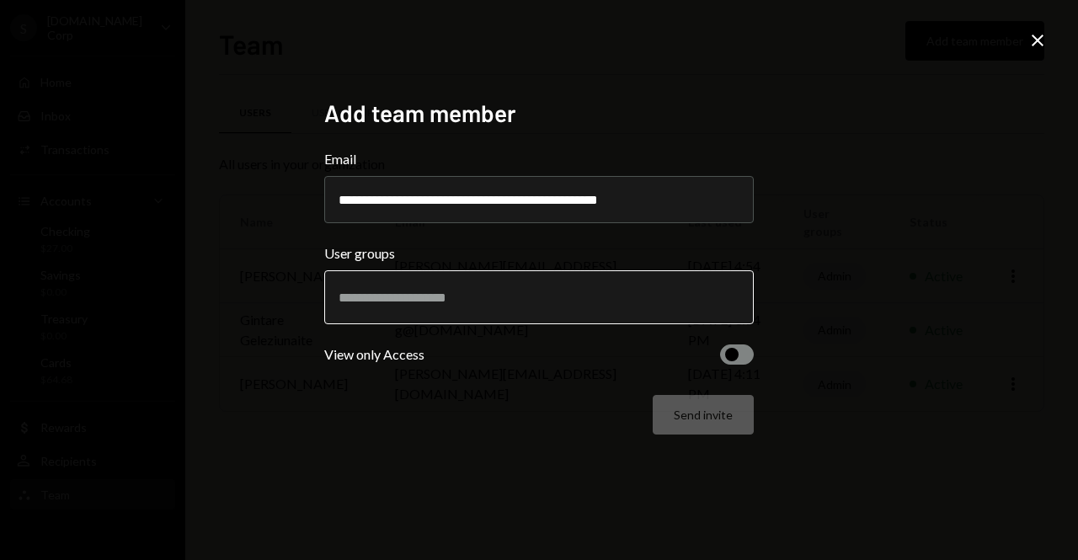
click at [504, 291] on div at bounding box center [538, 297] width 429 height 54
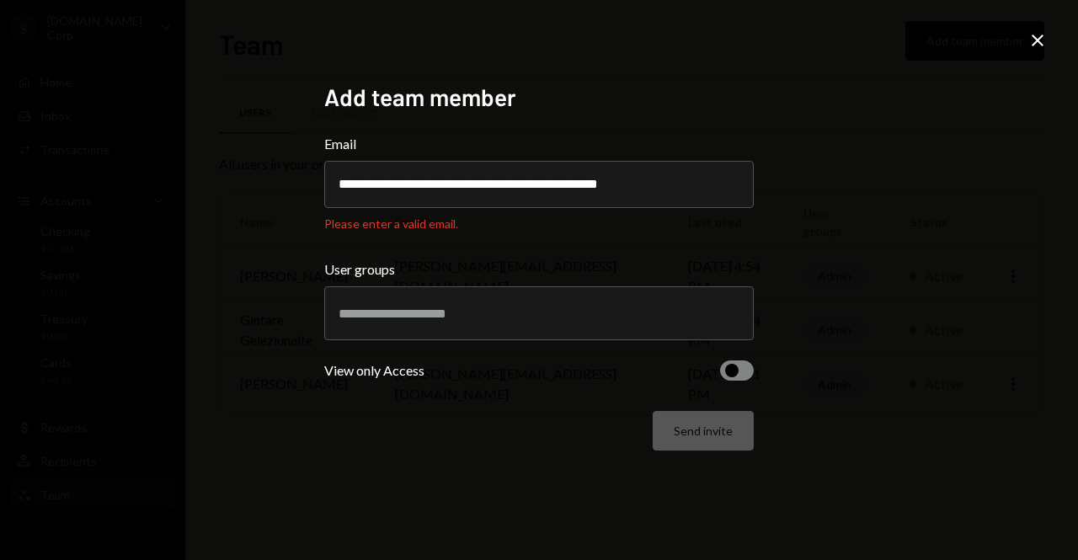
drag, startPoint x: 436, startPoint y: 184, endPoint x: 280, endPoint y: 170, distance: 157.2
click at [280, 170] on div "**********" at bounding box center [539, 280] width 1078 height 560
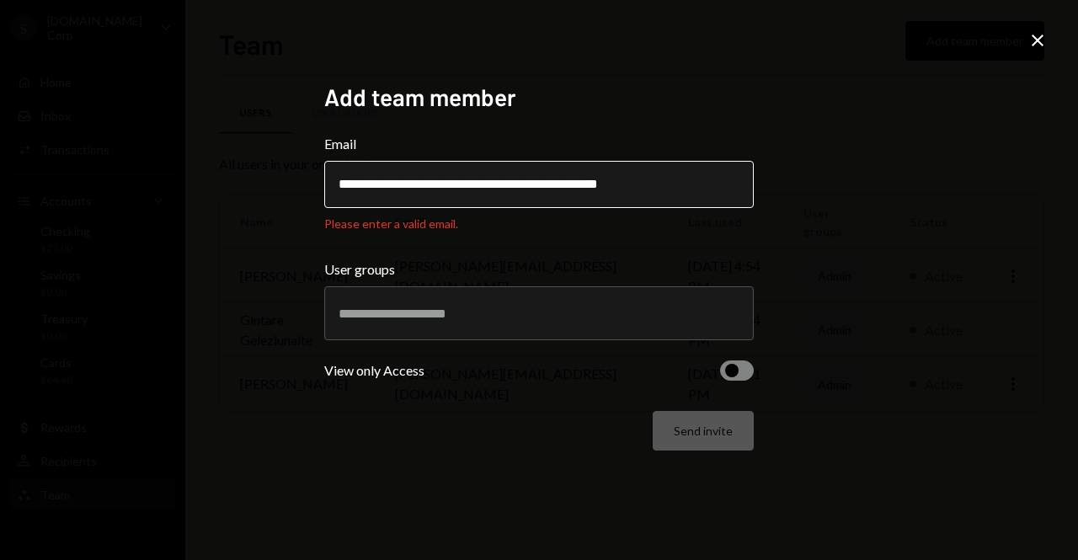
drag, startPoint x: 443, startPoint y: 180, endPoint x: 355, endPoint y: 180, distance: 87.6
click at [355, 180] on input "**********" at bounding box center [538, 184] width 429 height 47
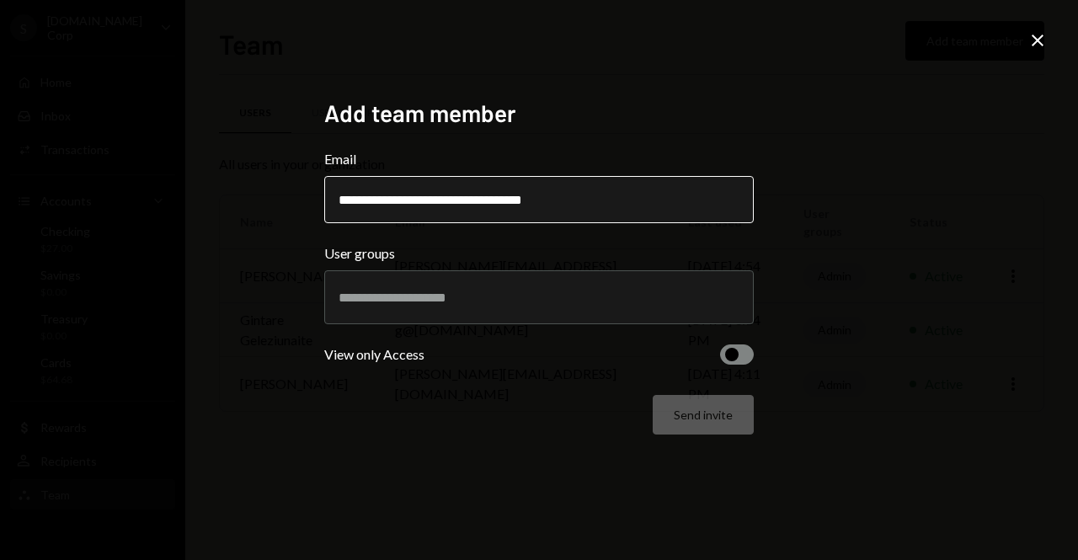
click at [628, 200] on input "**********" at bounding box center [538, 199] width 429 height 47
type input "**********"
click at [733, 349] on span "button" at bounding box center [731, 354] width 13 height 13
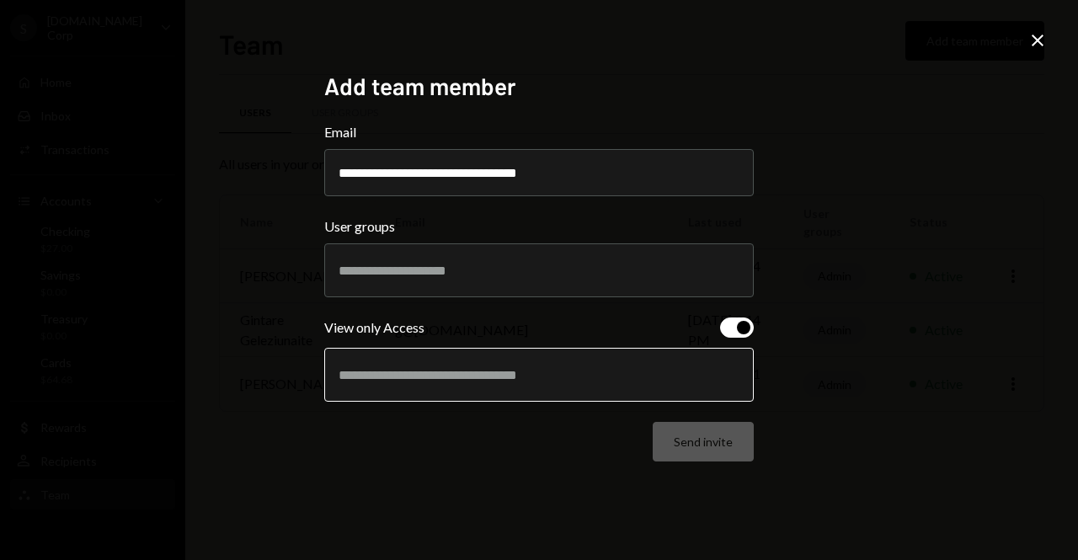
click at [466, 373] on input "text" at bounding box center [539, 374] width 401 height 15
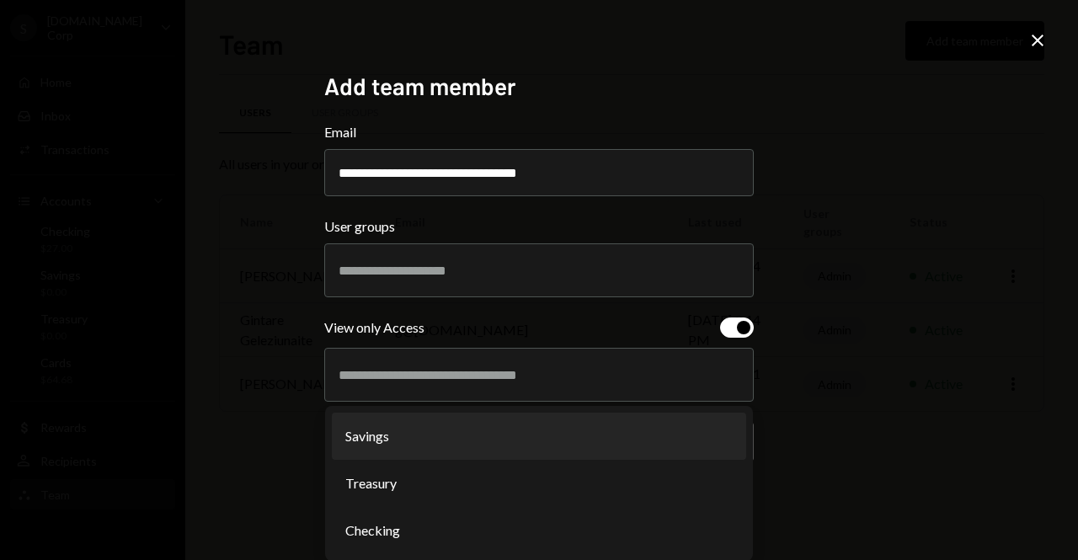
click at [447, 279] on div at bounding box center [539, 270] width 401 height 42
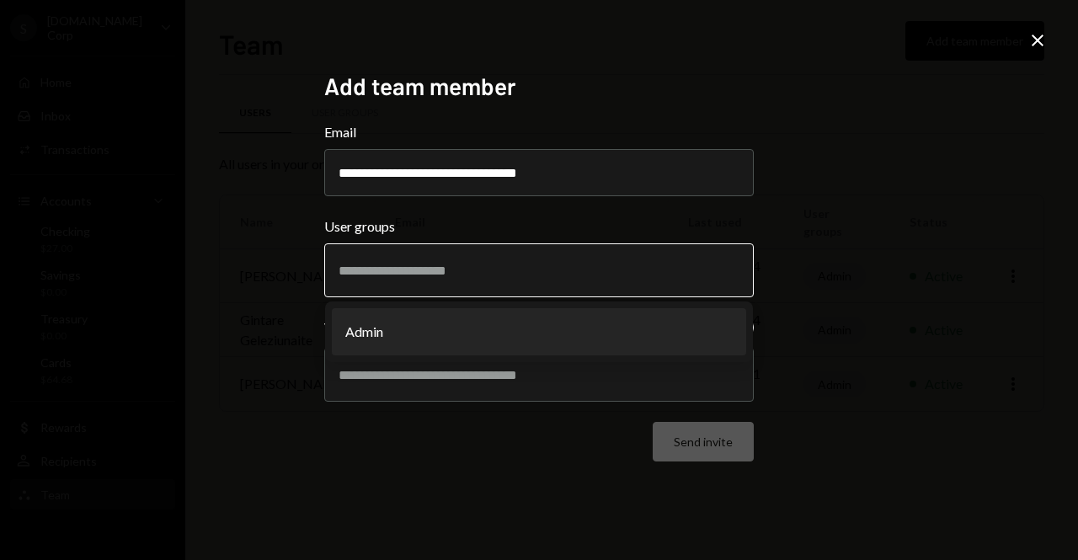
click at [424, 330] on li "Admin" at bounding box center [539, 331] width 414 height 47
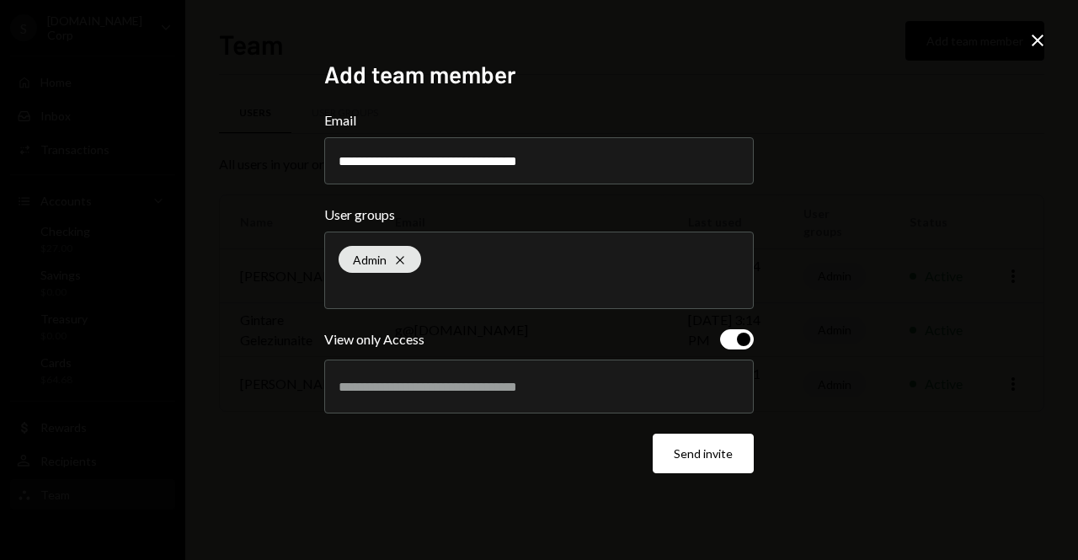
click at [507, 403] on div at bounding box center [539, 386] width 401 height 42
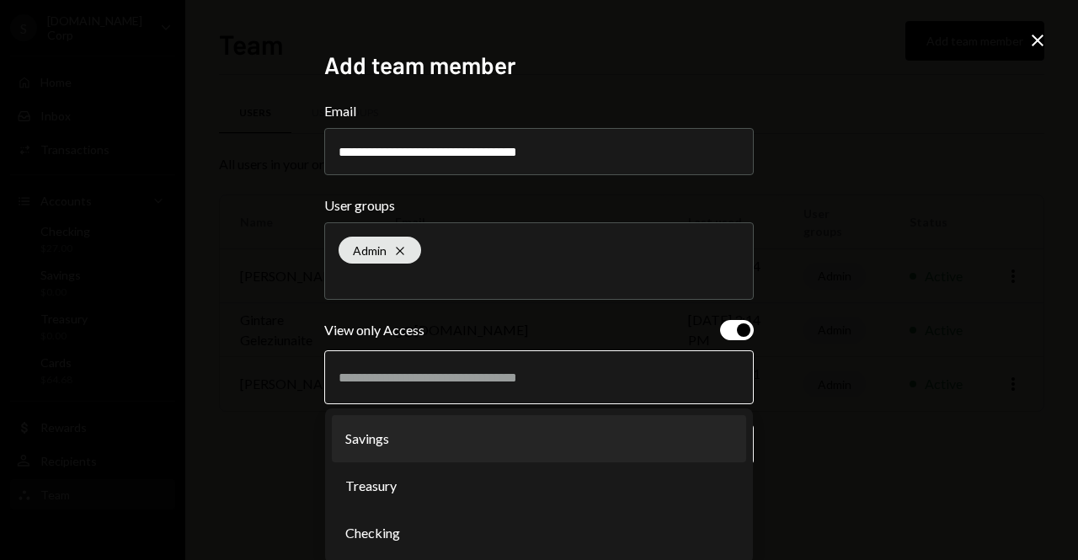
scroll to position [13, 0]
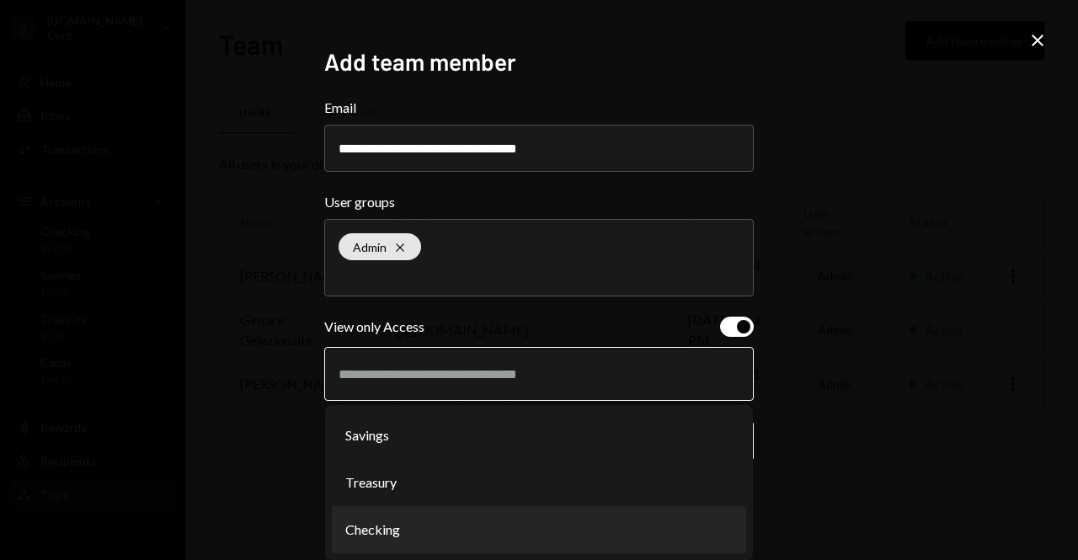
click at [408, 524] on li "Checking" at bounding box center [539, 529] width 414 height 47
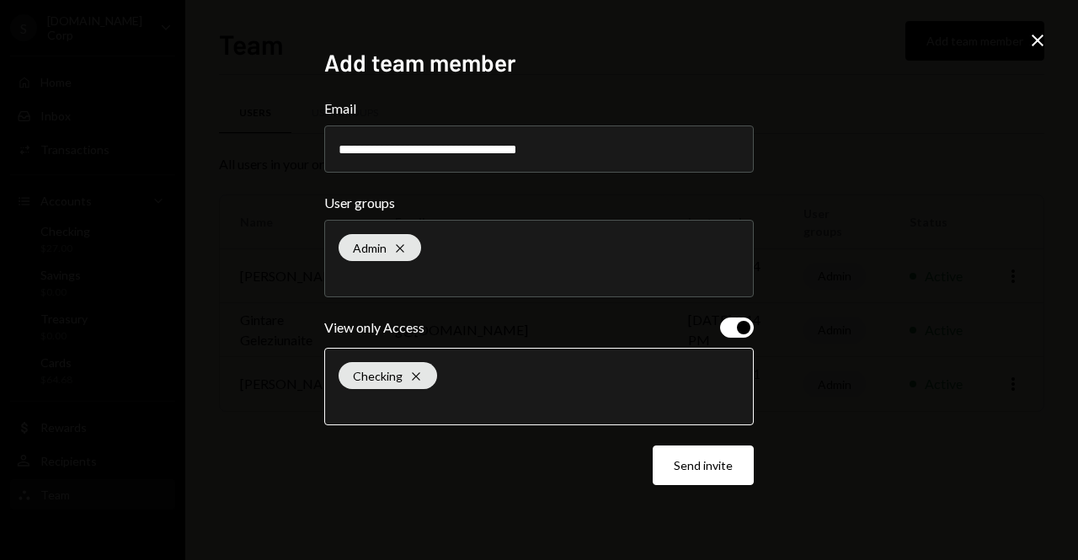
click at [442, 411] on input "text" at bounding box center [539, 403] width 401 height 15
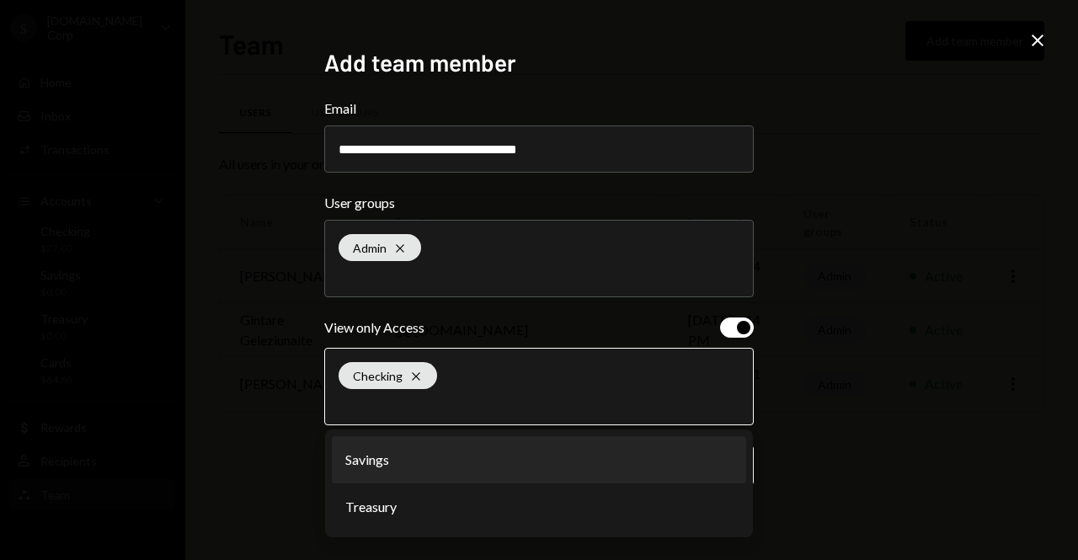
click at [428, 458] on li "Savings" at bounding box center [539, 459] width 414 height 47
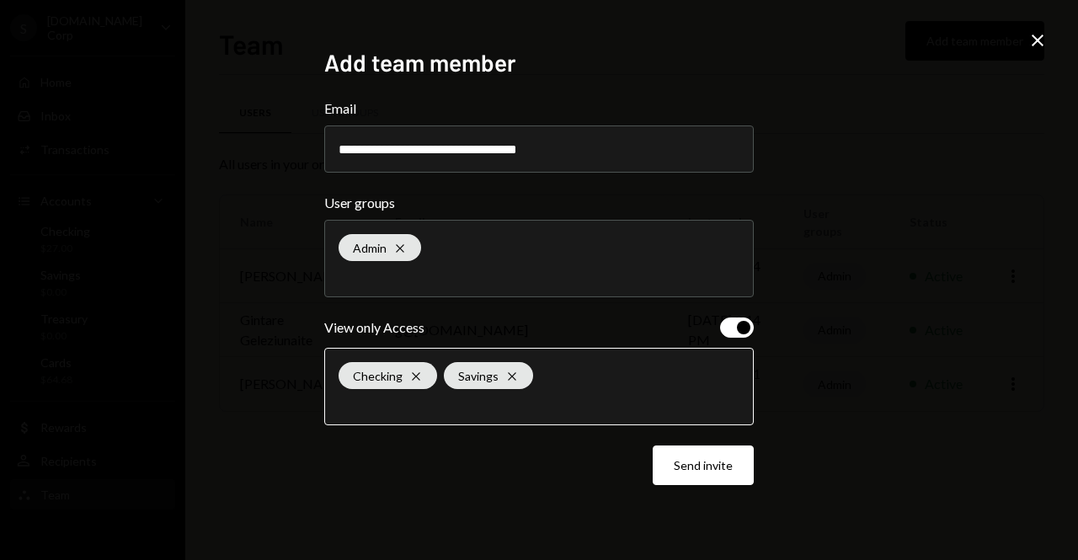
click at [460, 410] on input "text" at bounding box center [539, 403] width 401 height 15
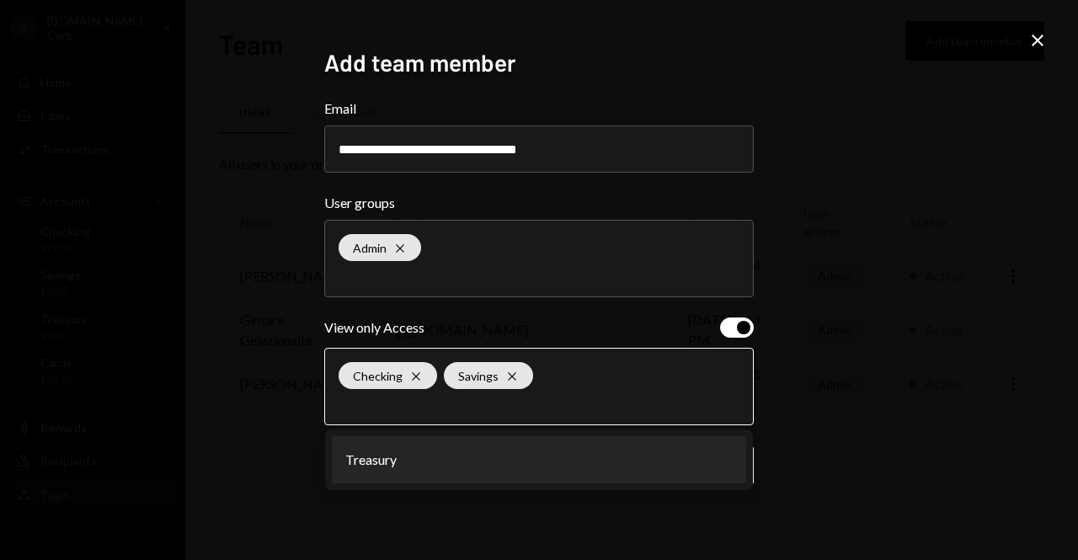
click at [429, 459] on li "Treasury" at bounding box center [539, 459] width 414 height 47
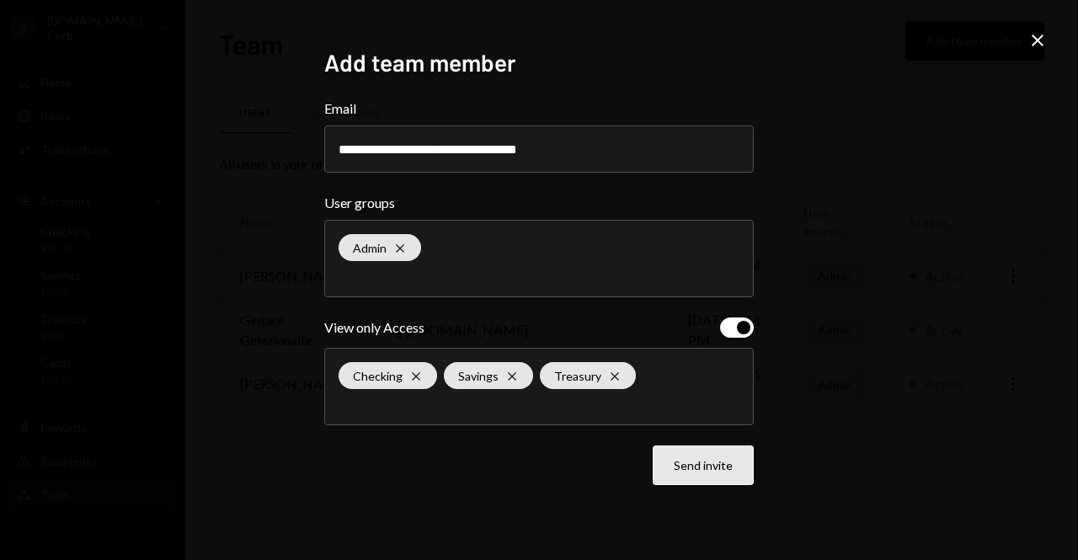
click at [714, 467] on button "Send invite" at bounding box center [703, 465] width 101 height 40
